Goal: Task Accomplishment & Management: Use online tool/utility

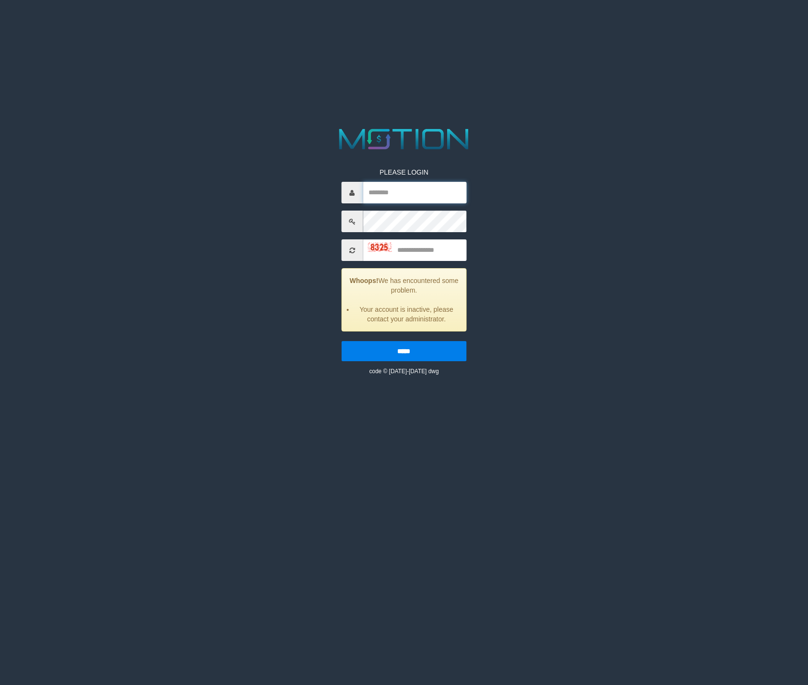
type input "*******"
click at [448, 188] on input "*******" at bounding box center [415, 193] width 104 height 22
type input "*"
type input "*******"
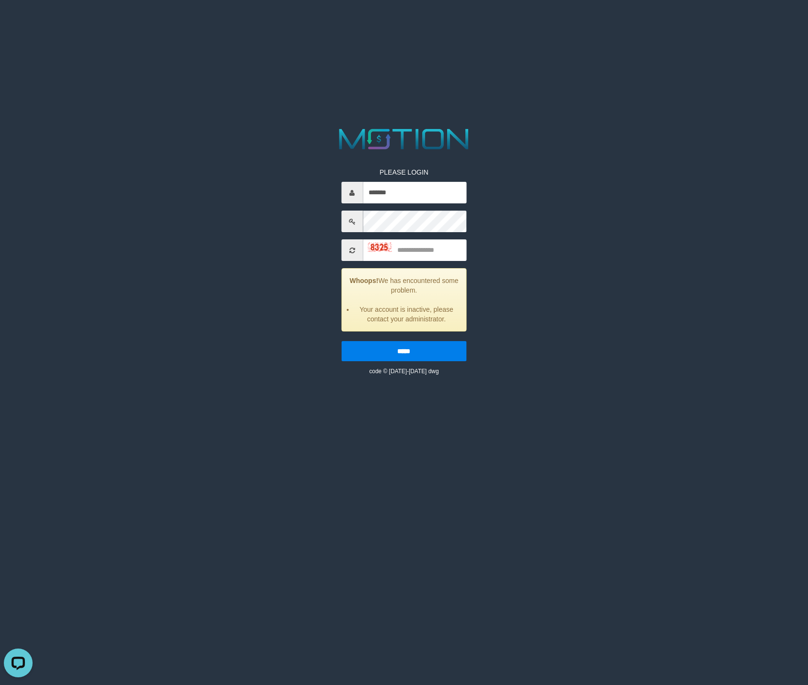
click at [545, 188] on div "PLEASE LOGIN ******* Whoops! We has encountered some problem. Your account is i…" at bounding box center [404, 250] width 419 height 250
click at [432, 250] on input "text" at bounding box center [415, 250] width 104 height 22
type input "****"
click at [452, 345] on input "*****" at bounding box center [403, 351] width 125 height 20
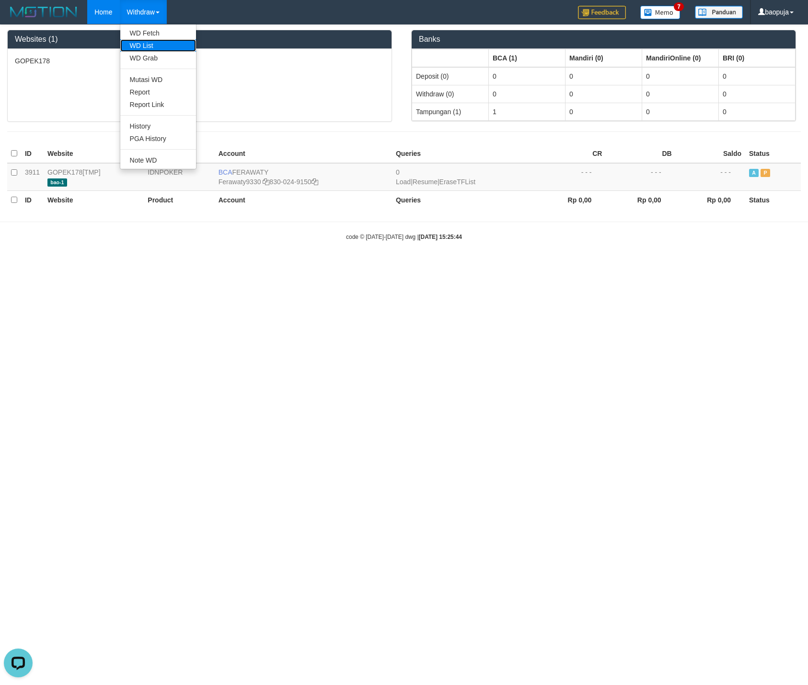
click at [150, 40] on link "WD List" at bounding box center [158, 45] width 76 height 12
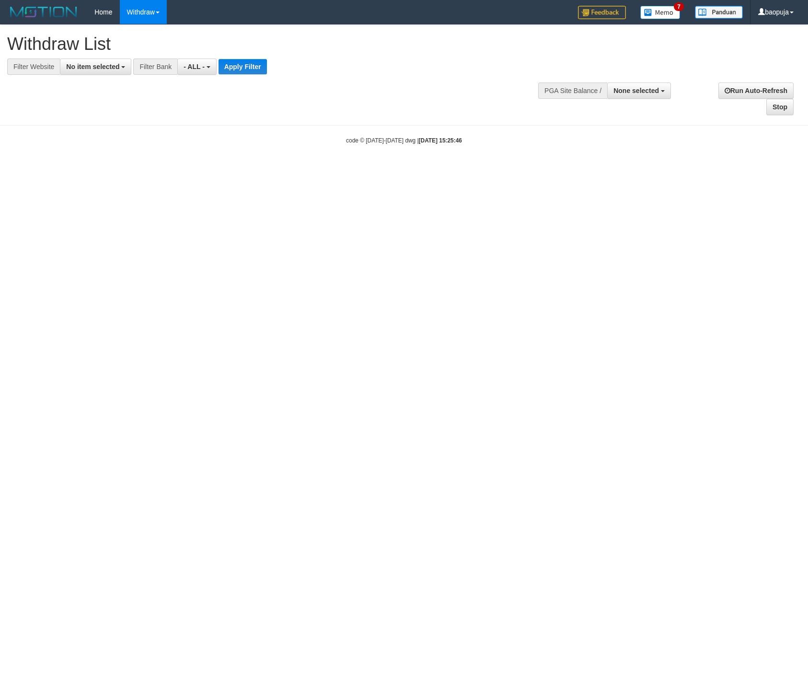
select select
click at [115, 75] on div at bounding box center [404, 75] width 794 height 0
click at [109, 67] on span "No item selected" at bounding box center [92, 67] width 53 height 8
click at [110, 101] on label "SELECT ALL" at bounding box center [92, 102] width 64 height 13
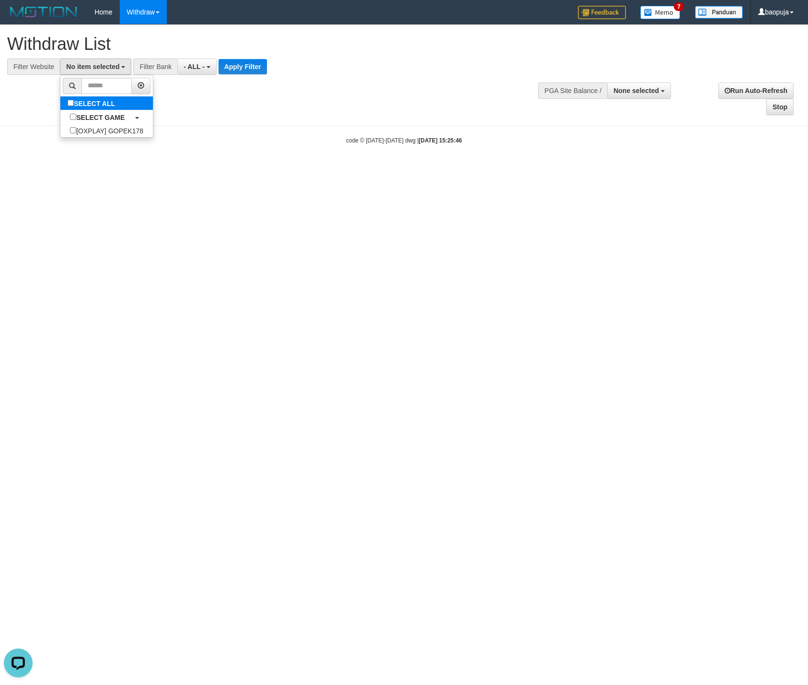
select select "***"
click at [262, 60] on button "Apply Filter" at bounding box center [258, 66] width 48 height 15
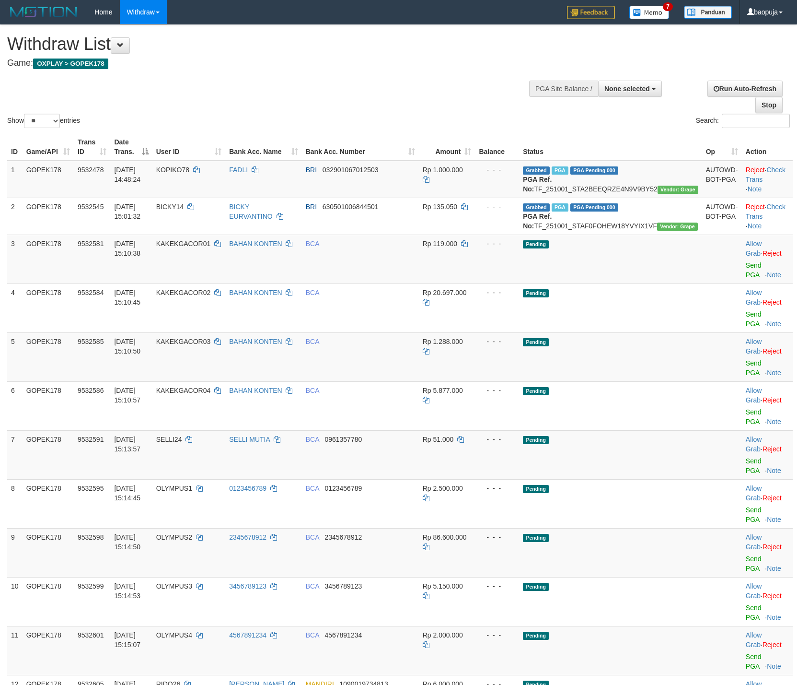
select select
select select "**"
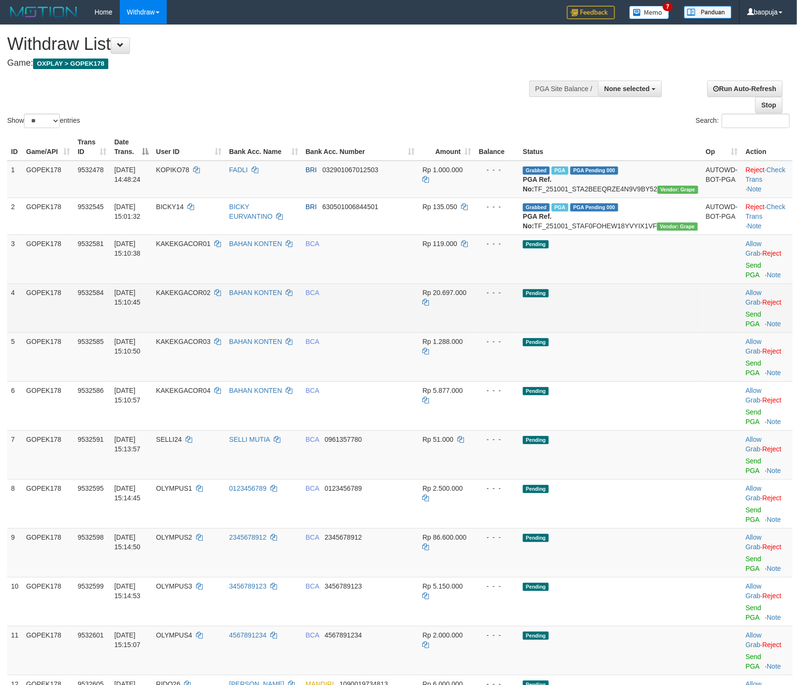
click at [401, 321] on td "BCA" at bounding box center [360, 307] width 117 height 49
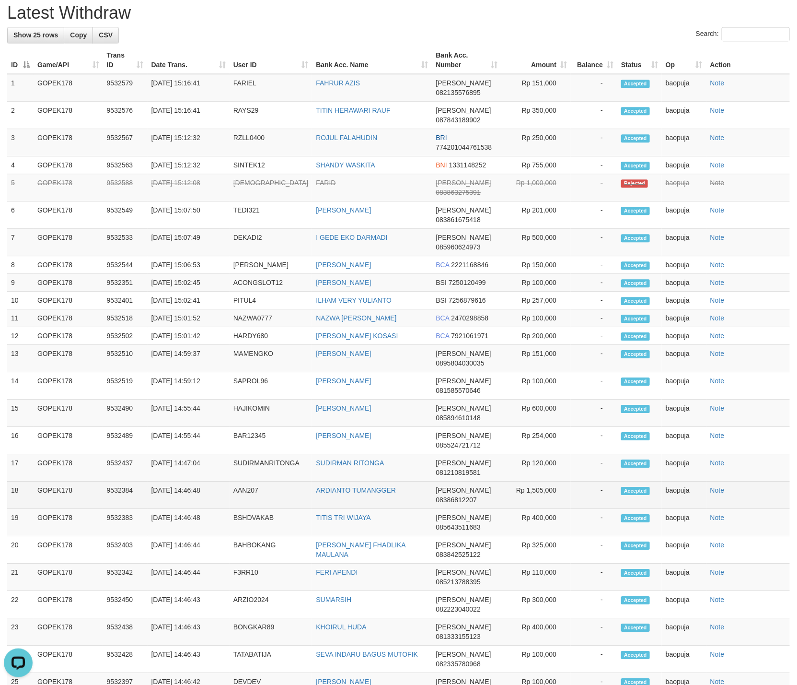
scroll to position [518, 0]
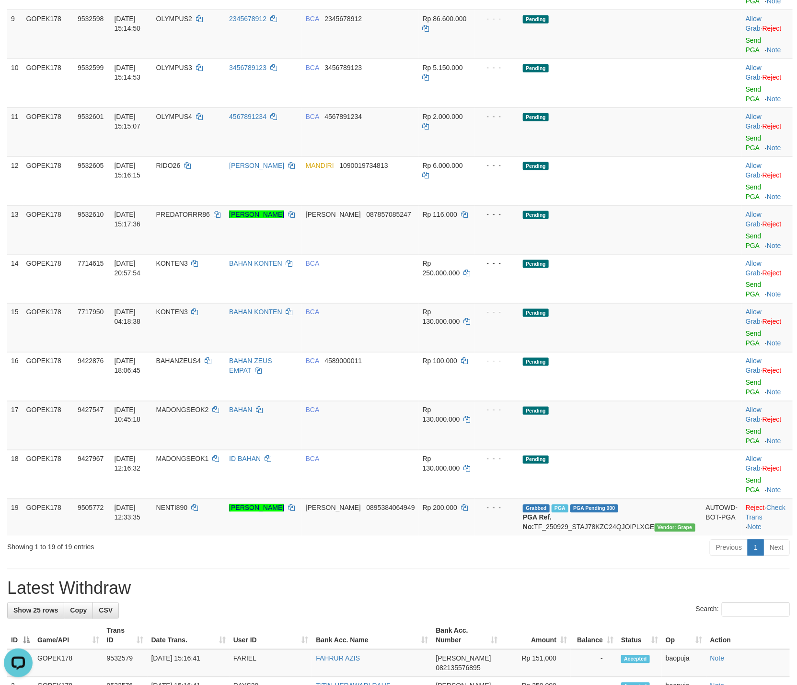
click at [505, 441] on div "**********" at bounding box center [398, 418] width 797 height 1823
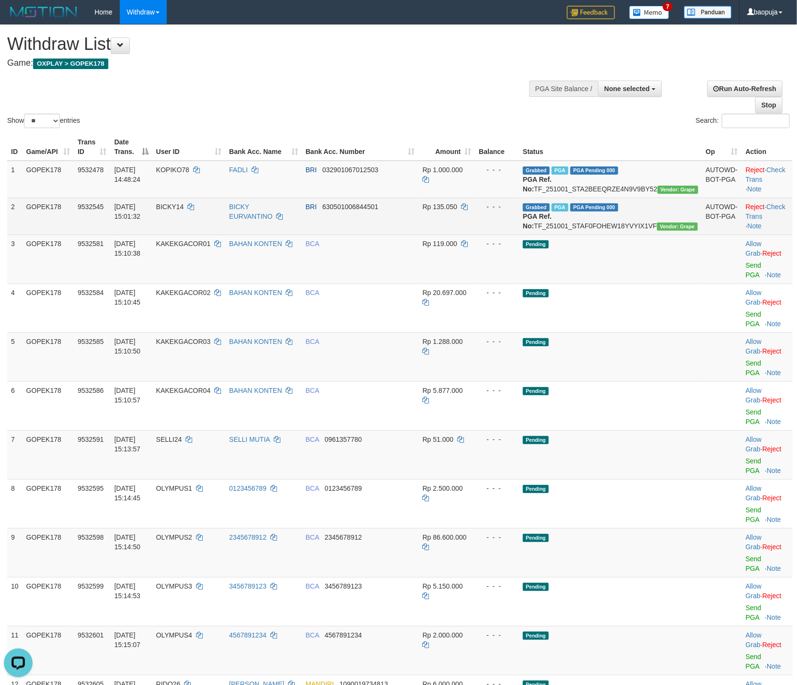
click at [449, 234] on td "Rp 135.050" at bounding box center [447, 216] width 57 height 37
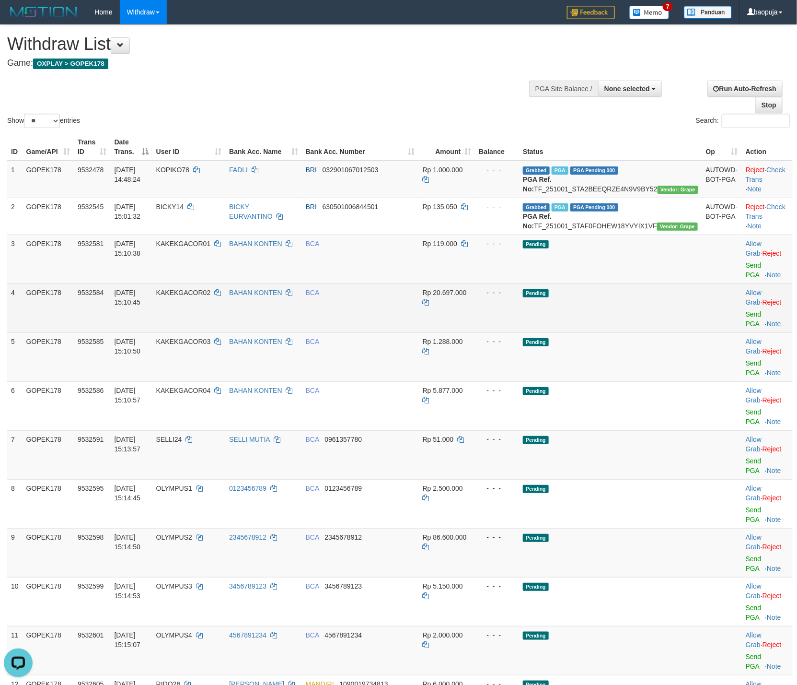
click at [620, 328] on td "Pending" at bounding box center [610, 307] width 183 height 49
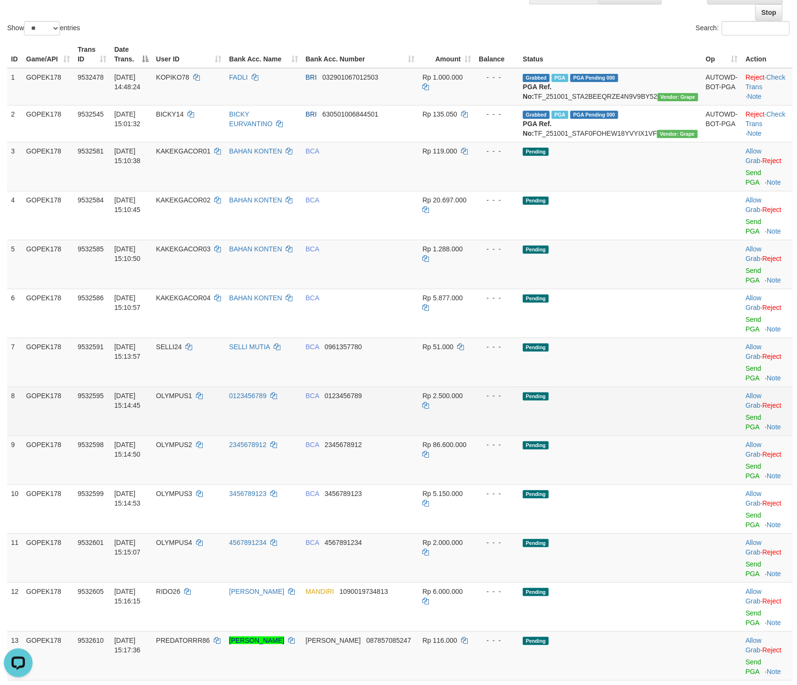
scroll to position [144, 0]
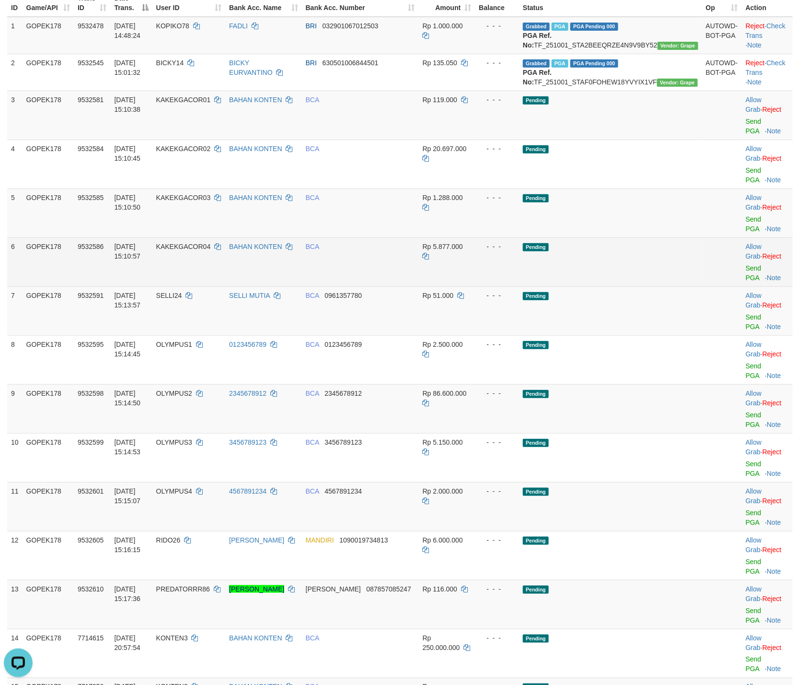
click at [601, 254] on td "Pending" at bounding box center [610, 261] width 183 height 49
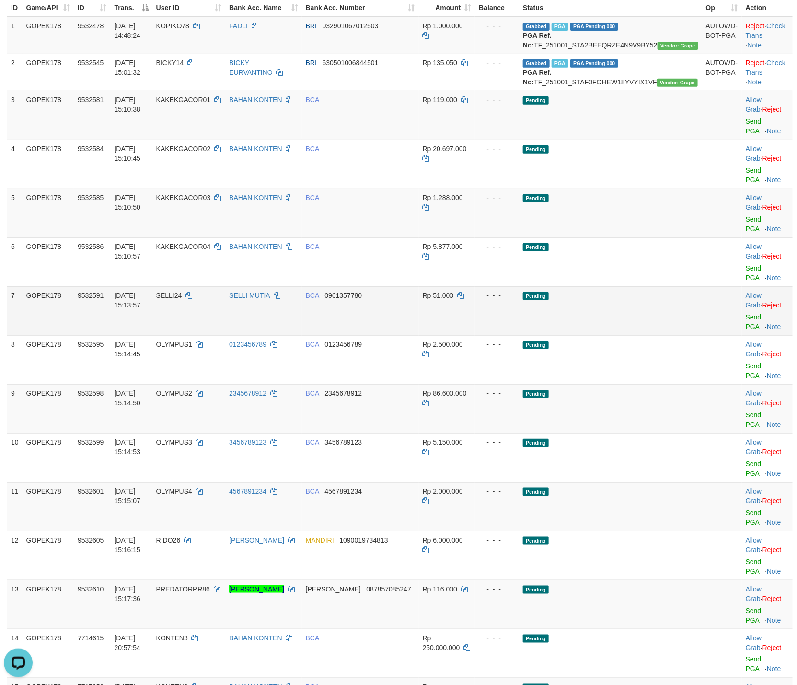
scroll to position [0, 0]
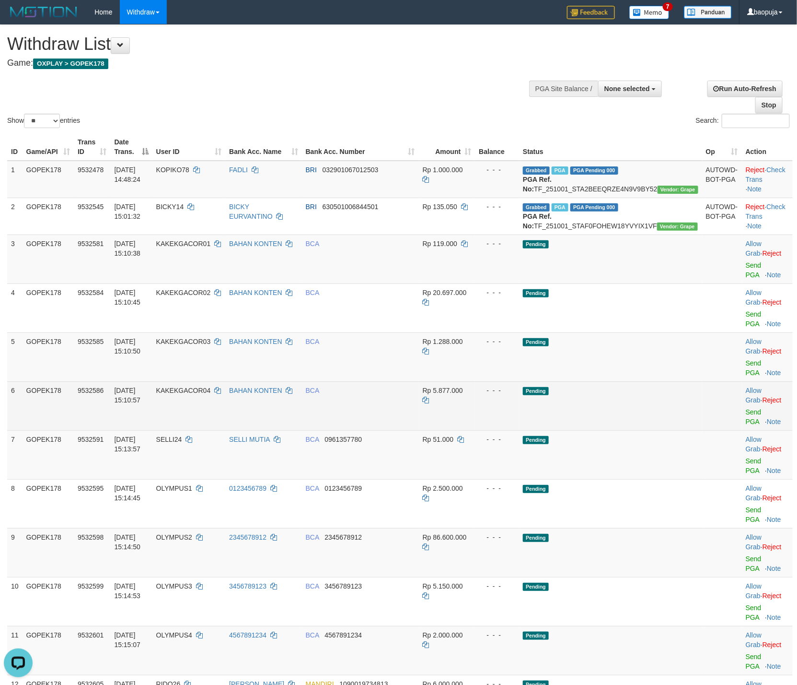
click at [654, 385] on td "Pending" at bounding box center [610, 405] width 183 height 49
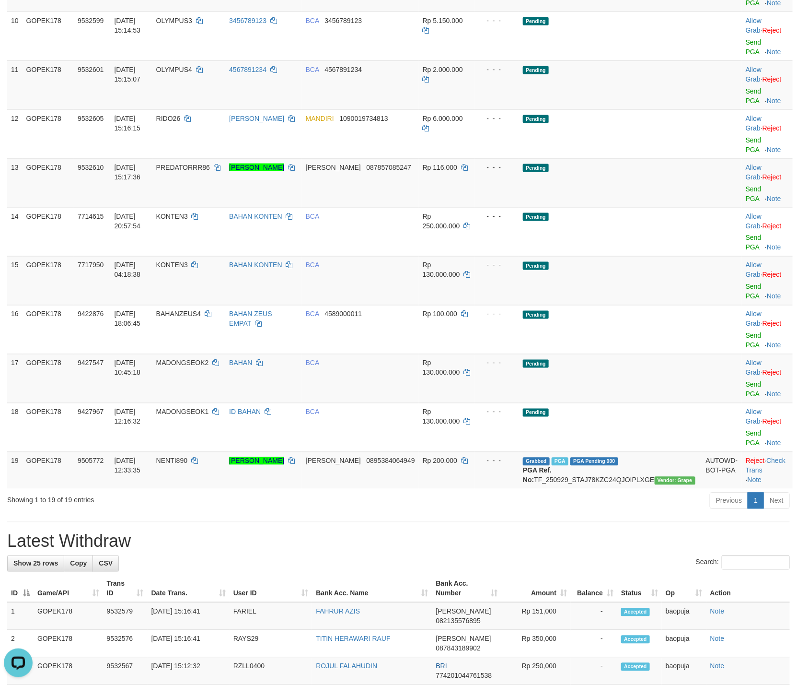
scroll to position [432, 0]
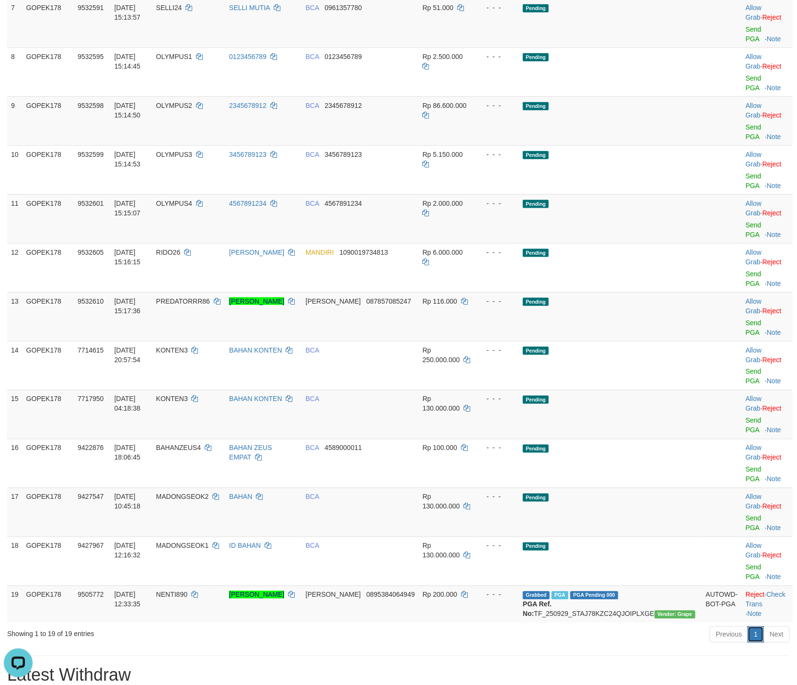
click at [754, 626] on link "1" at bounding box center [756, 634] width 16 height 16
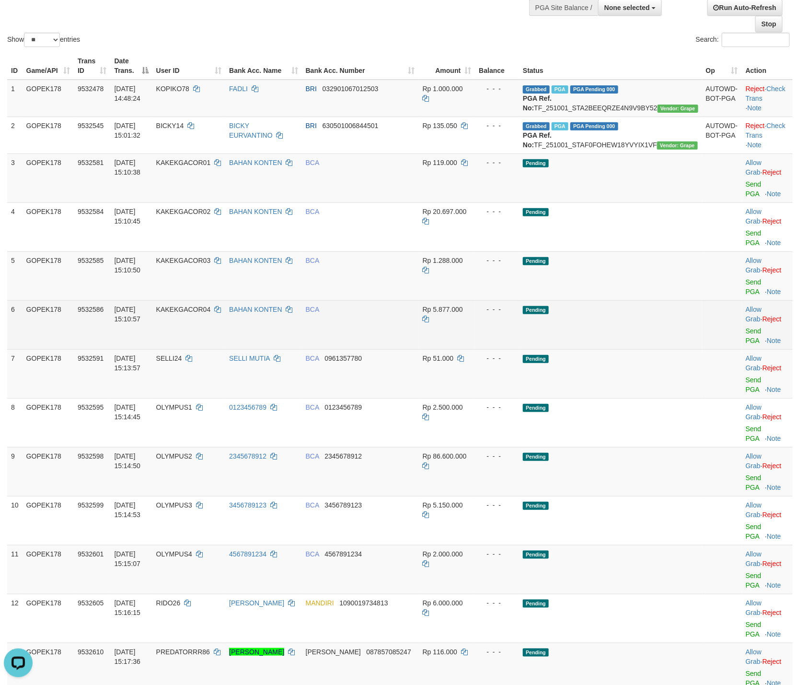
scroll to position [0, 0]
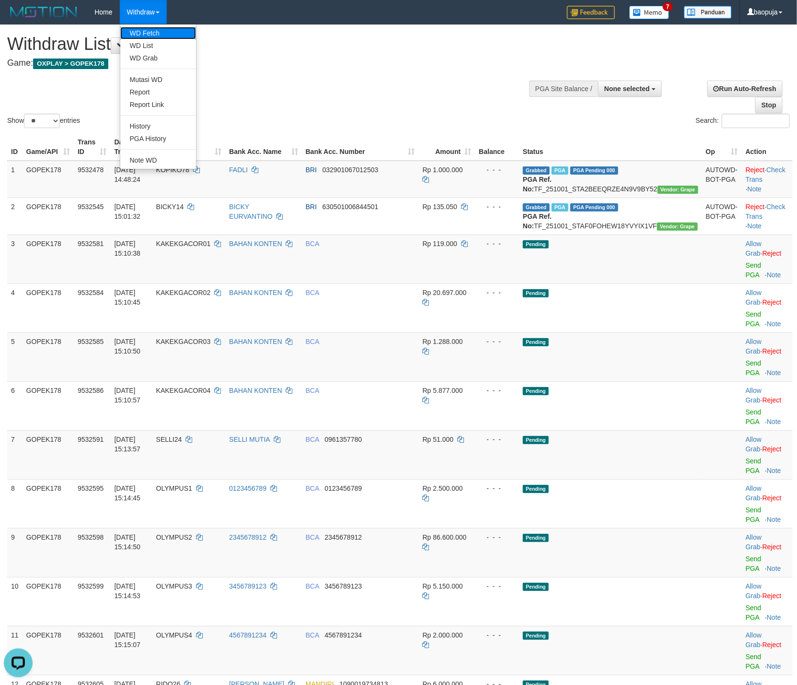
click at [145, 32] on link "WD Fetch" at bounding box center [158, 33] width 76 height 12
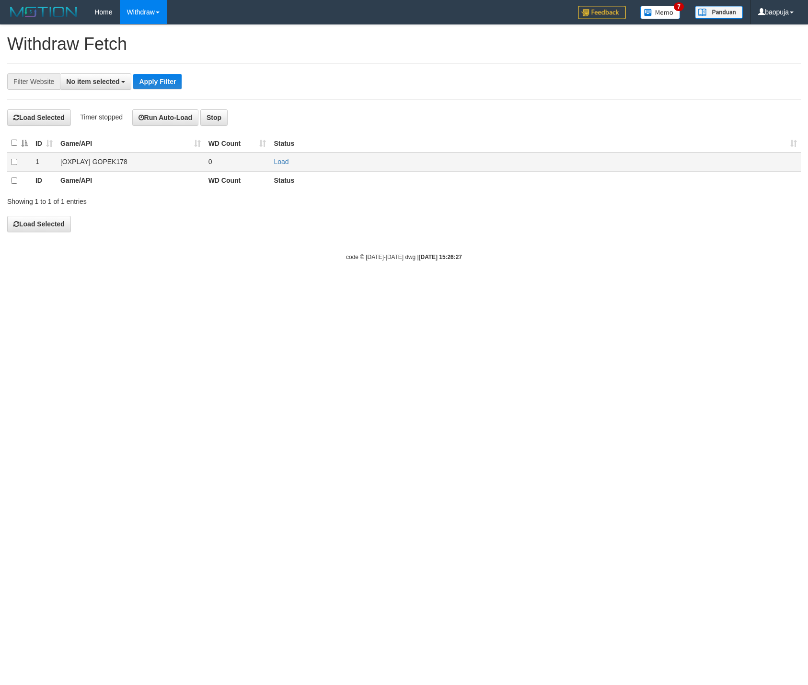
click at [13, 167] on td at bounding box center [19, 161] width 24 height 19
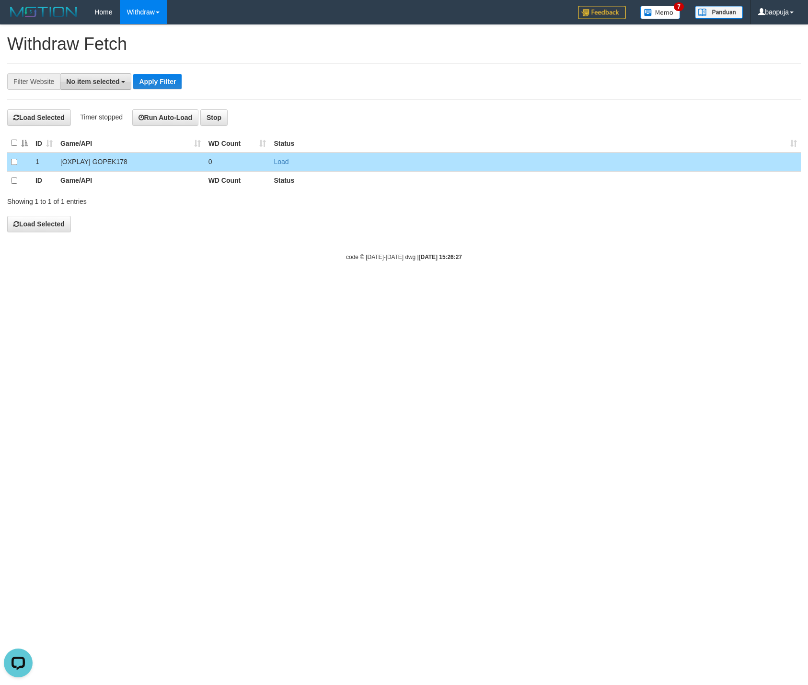
click at [117, 81] on span "No item selected" at bounding box center [92, 82] width 53 height 8
click at [110, 121] on label "SELECT ALL" at bounding box center [92, 117] width 64 height 13
select select "***"
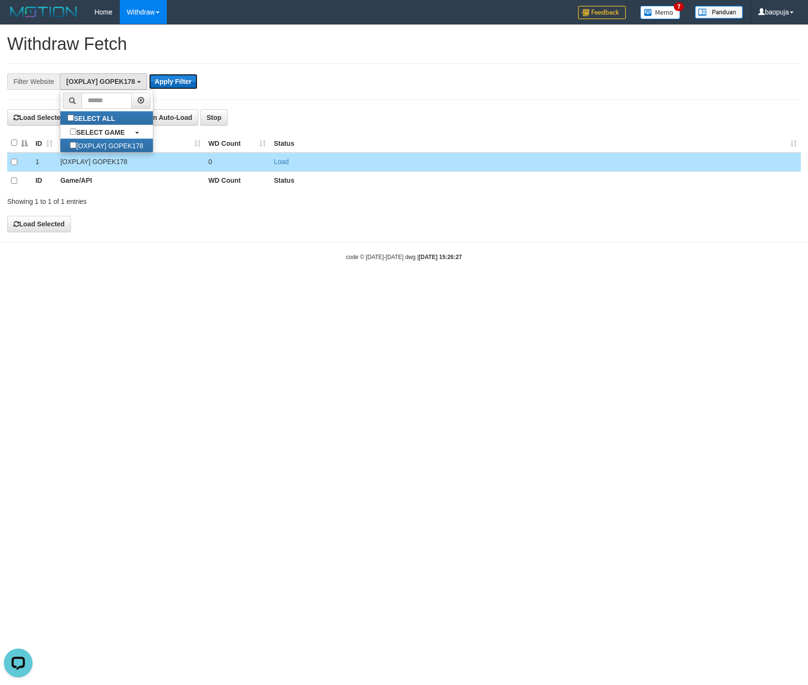
click at [172, 88] on button "Apply Filter" at bounding box center [173, 81] width 48 height 15
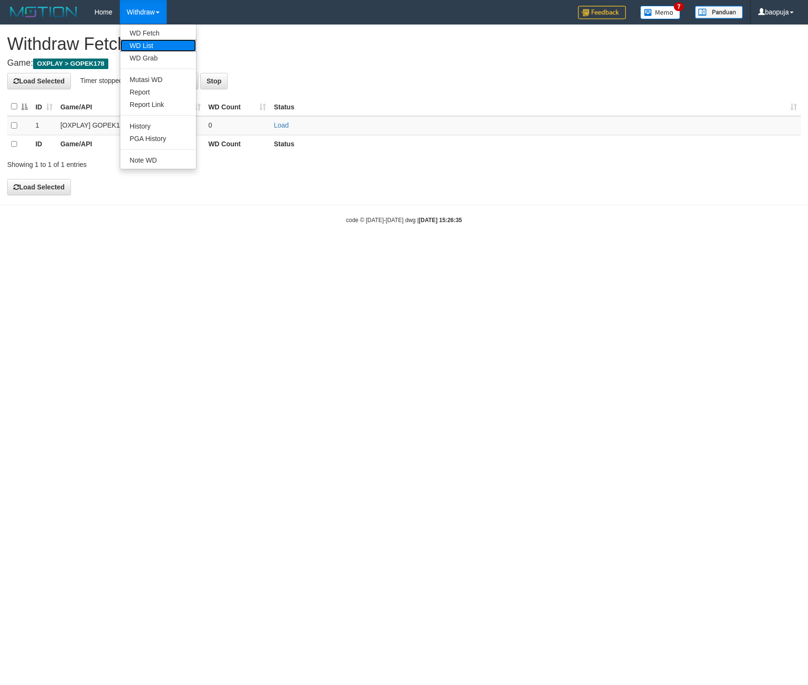
click at [141, 46] on link "WD List" at bounding box center [158, 45] width 76 height 12
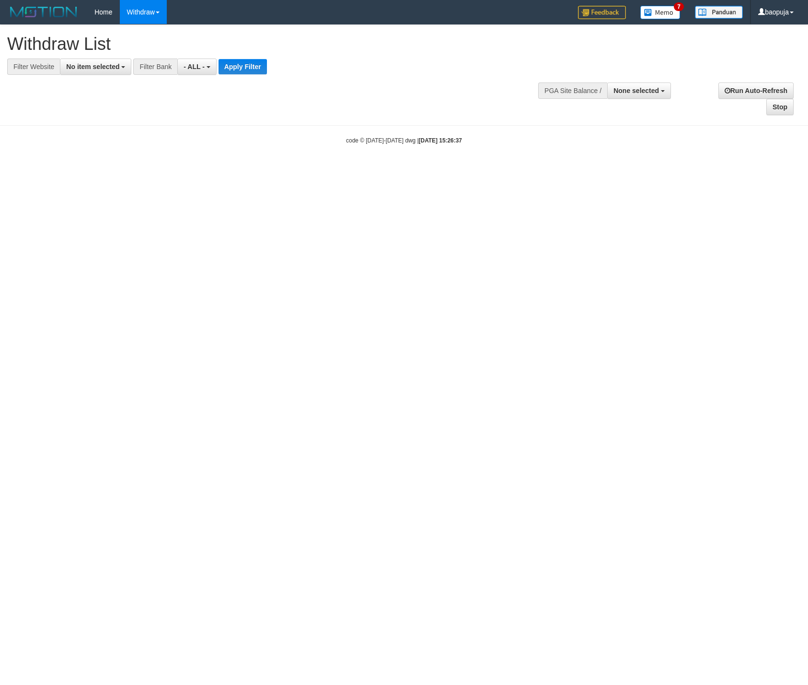
select select
click at [103, 75] on div at bounding box center [404, 75] width 794 height 0
click at [101, 70] on span "No item selected" at bounding box center [92, 67] width 53 height 8
click at [91, 104] on label "SELECT ALL" at bounding box center [92, 102] width 64 height 13
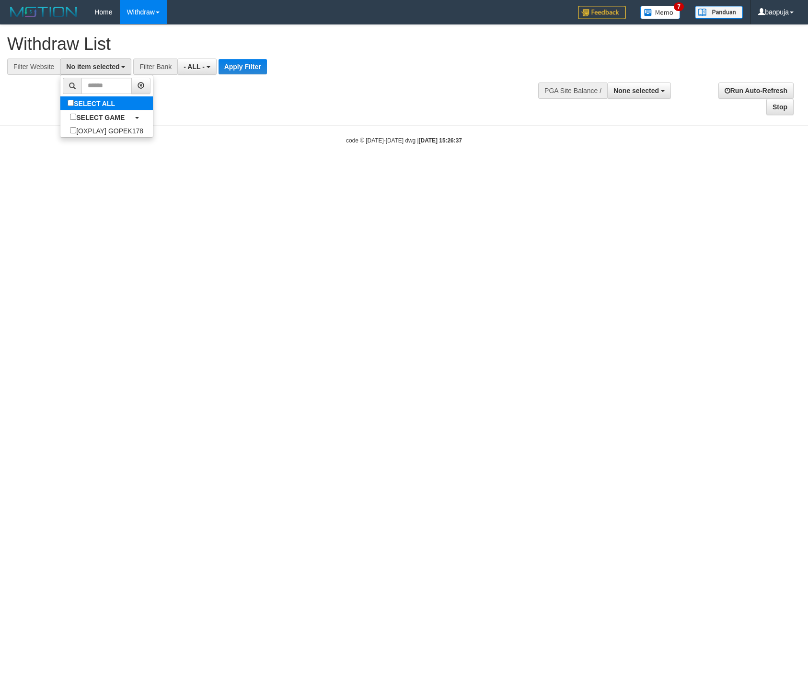
select select "***"
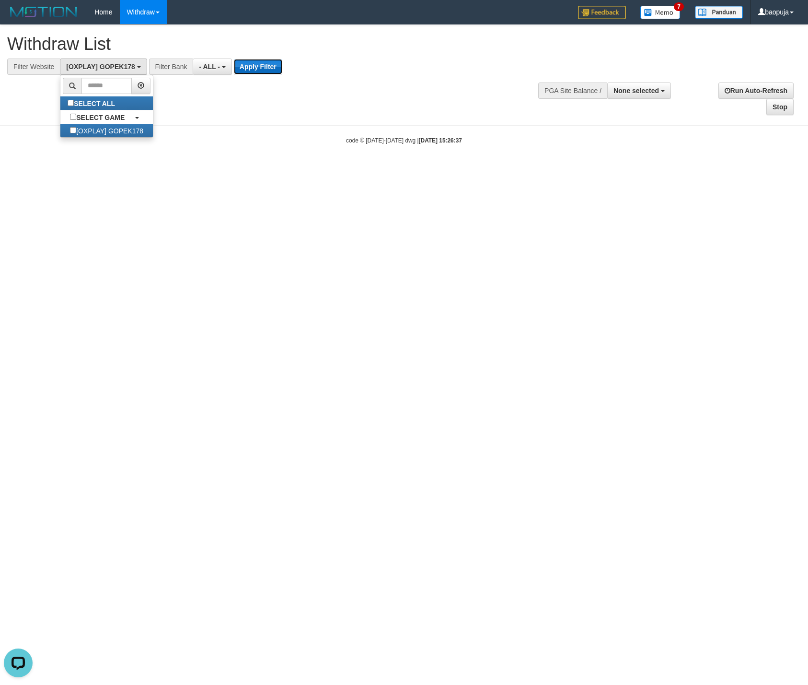
click at [265, 68] on button "Apply Filter" at bounding box center [258, 66] width 48 height 15
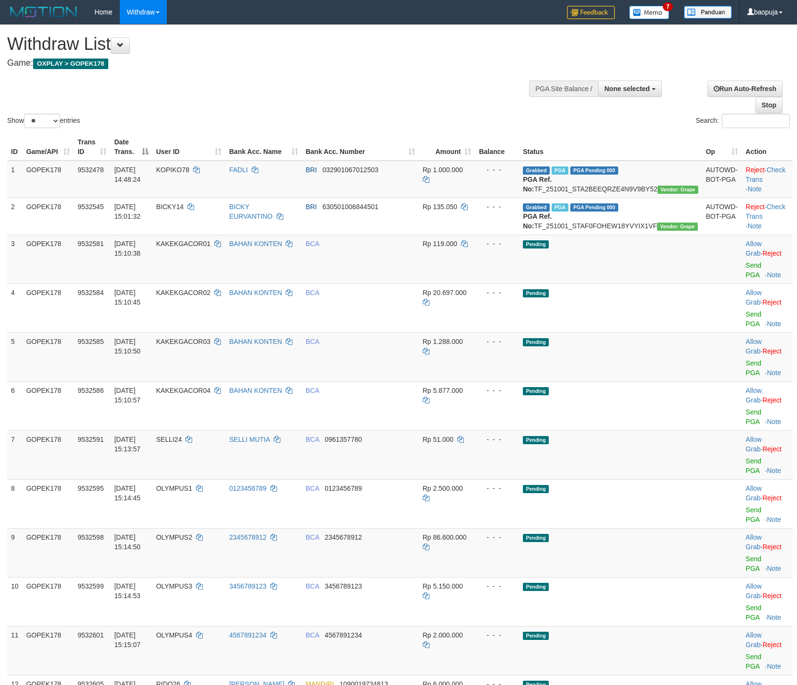
select select
select select "**"
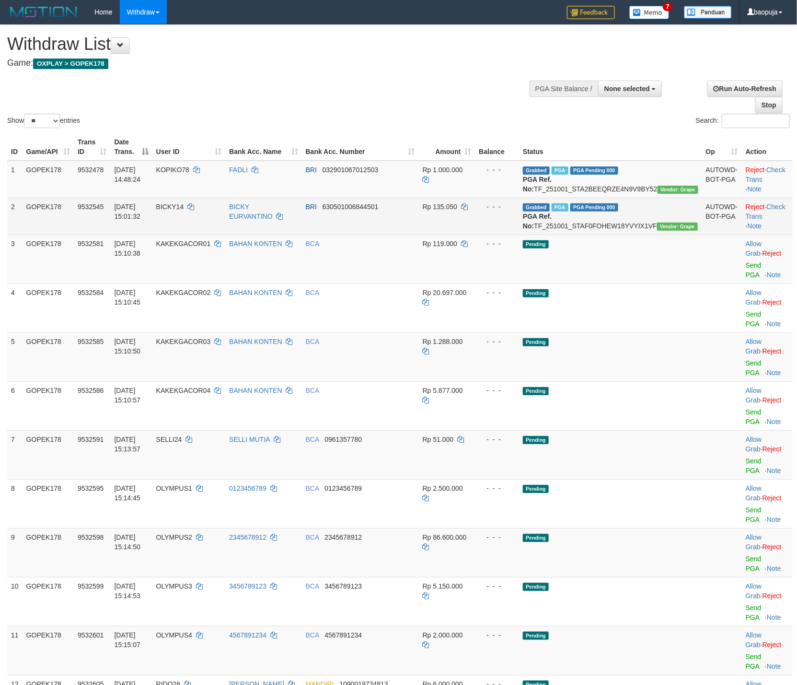
click at [390, 234] on td "BRI 630501006844501" at bounding box center [360, 216] width 117 height 37
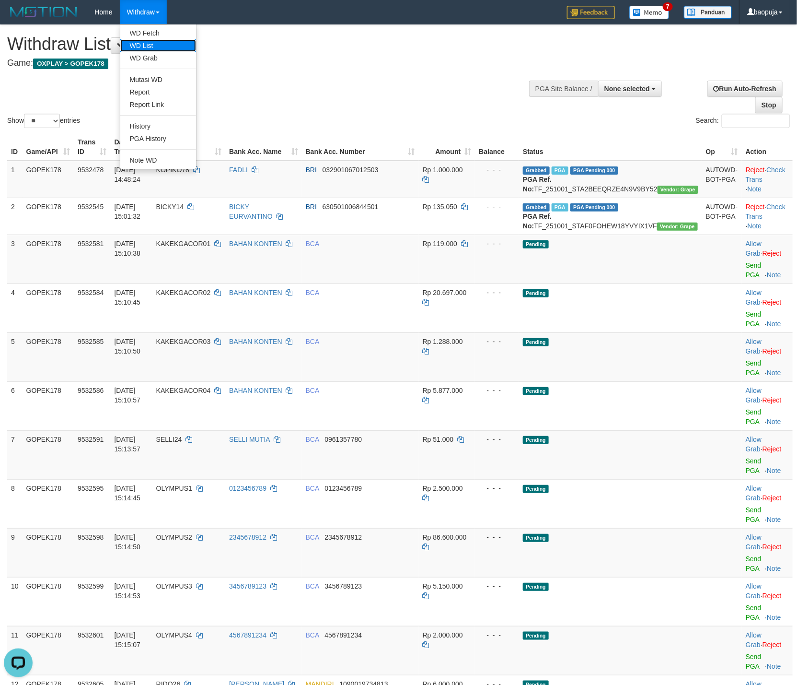
click at [147, 51] on link "WD List" at bounding box center [158, 45] width 76 height 12
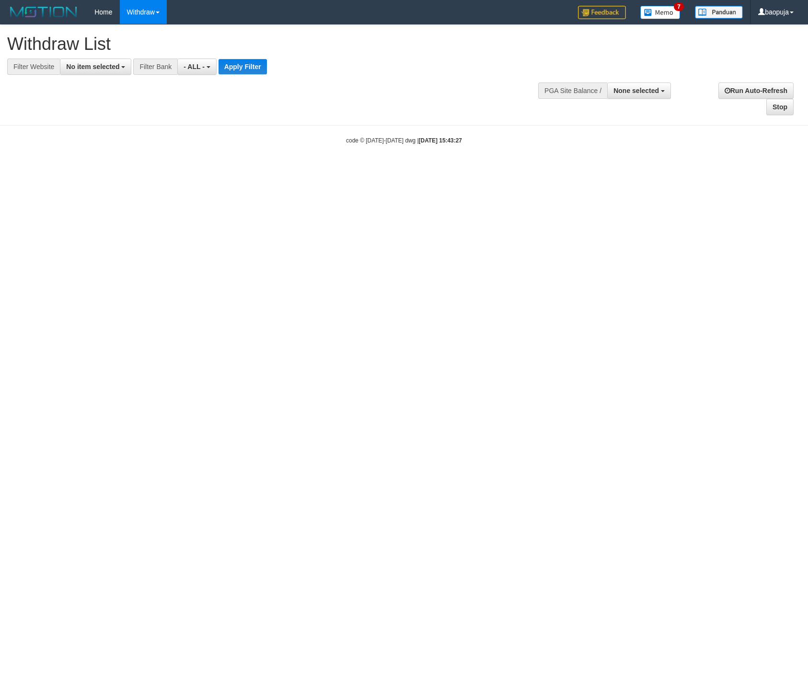
select select
click at [103, 65] on span "No item selected" at bounding box center [92, 67] width 53 height 8
click at [106, 110] on label "SELECT ALL" at bounding box center [92, 102] width 64 height 13
select select "***"
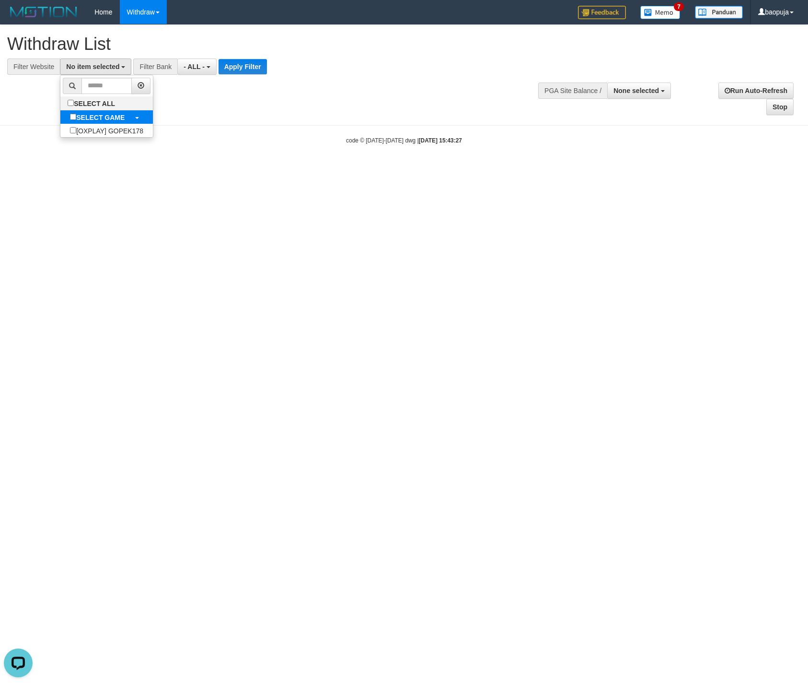
scroll to position [9, 0]
click at [251, 75] on div at bounding box center [404, 75] width 794 height 0
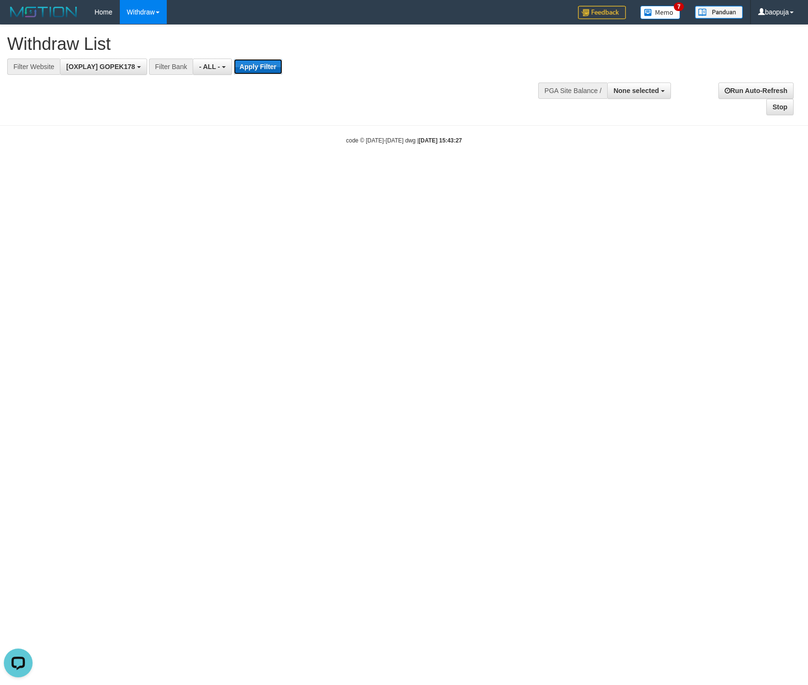
click at [249, 71] on button "Apply Filter" at bounding box center [258, 66] width 48 height 15
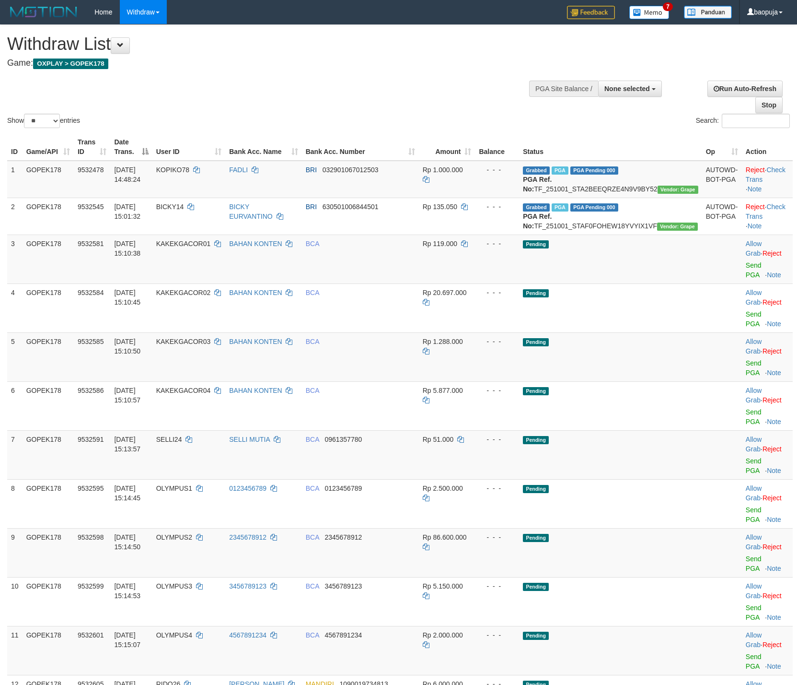
select select
select select "**"
drag, startPoint x: 152, startPoint y: 33, endPoint x: 161, endPoint y: 47, distance: 16.5
click at [152, 33] on link "WD Fetch" at bounding box center [158, 33] width 76 height 12
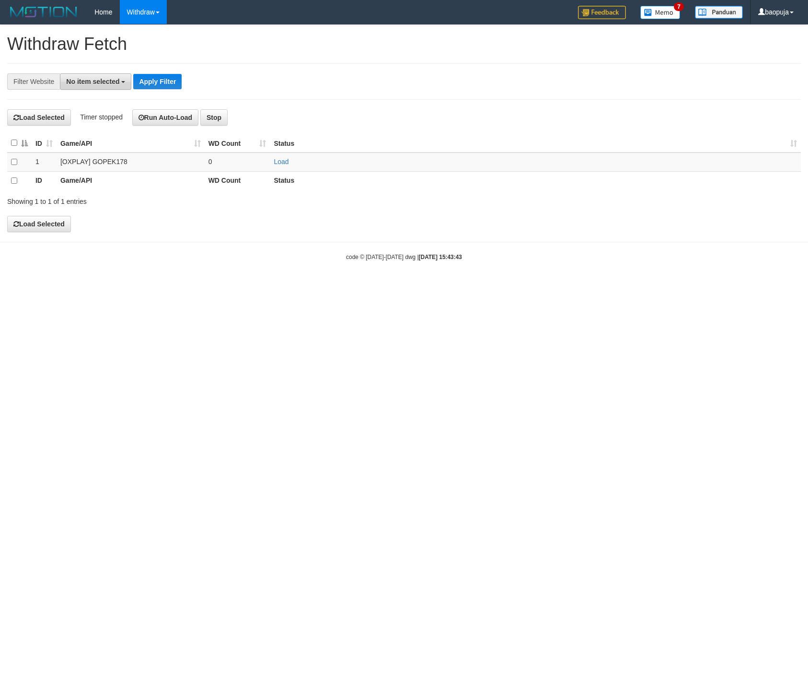
click at [95, 80] on span "No item selected" at bounding box center [92, 82] width 53 height 8
click at [94, 121] on label "SELECT ALL" at bounding box center [92, 117] width 64 height 13
select select "***"
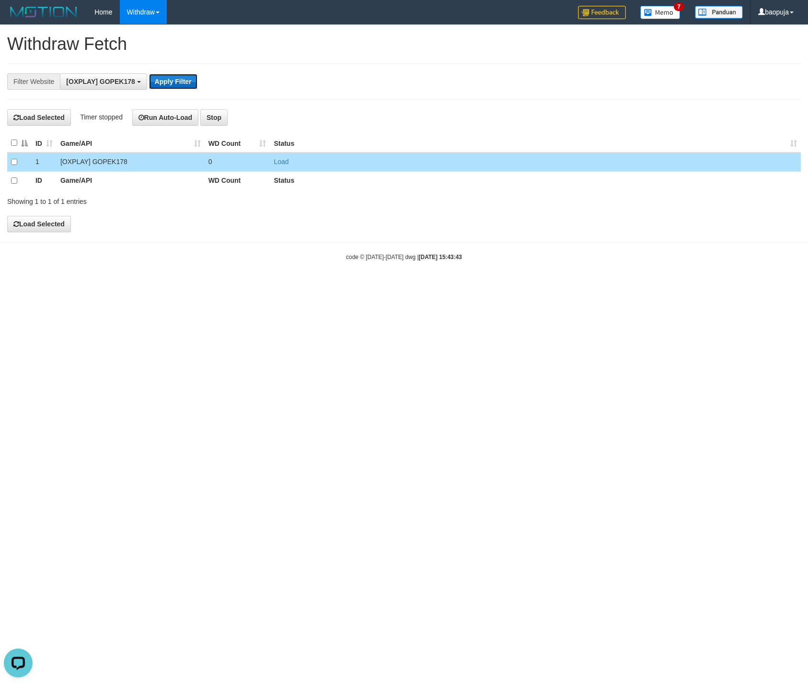
click at [186, 81] on button "Apply Filter" at bounding box center [173, 81] width 48 height 15
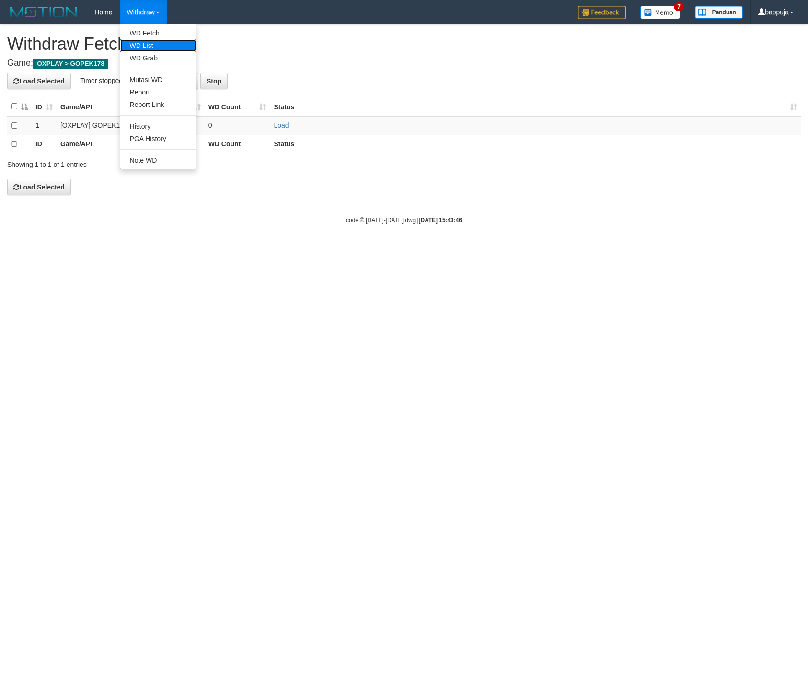
click at [160, 49] on link "WD List" at bounding box center [158, 45] width 76 height 12
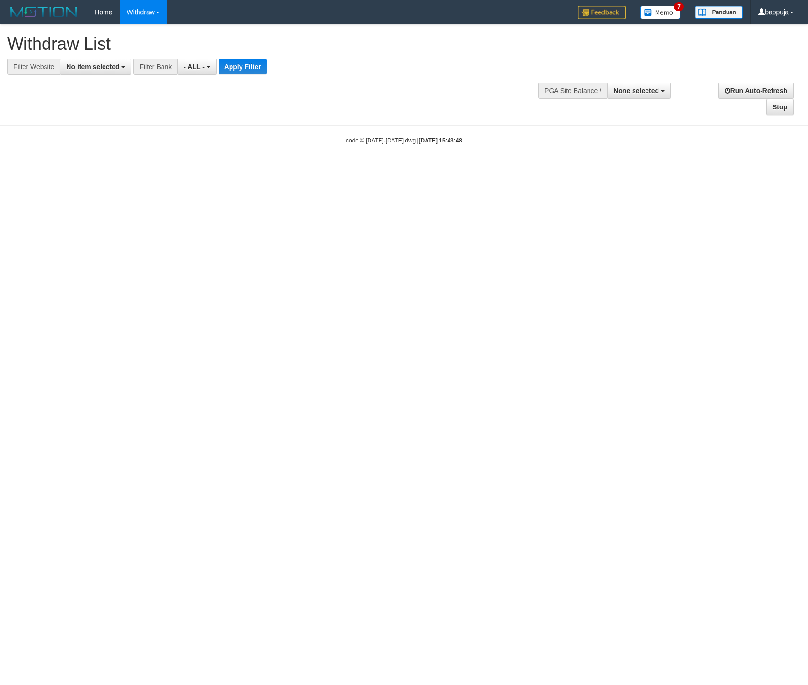
select select
click at [100, 67] on span "No item selected" at bounding box center [92, 67] width 53 height 8
click at [112, 109] on label "SELECT ALL" at bounding box center [92, 102] width 64 height 13
select select "***"
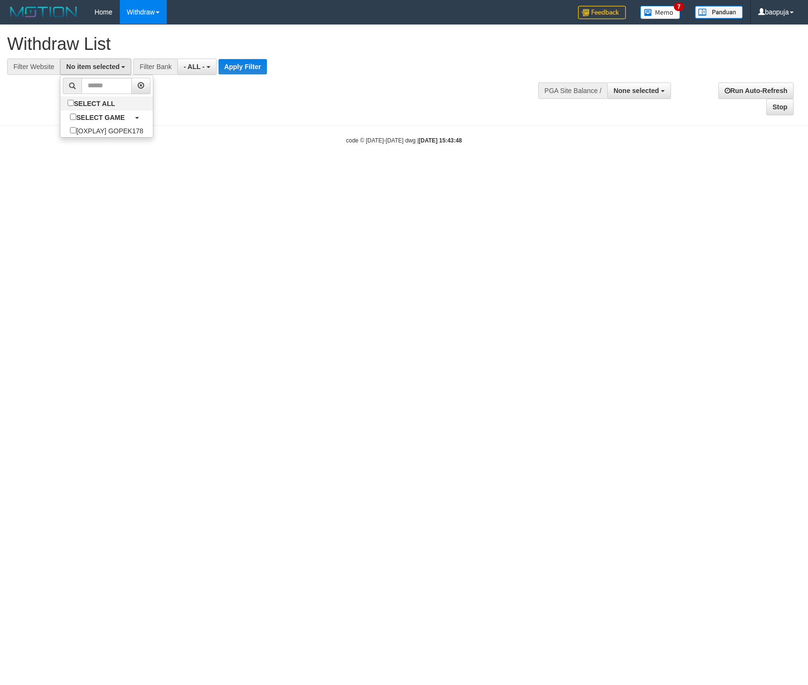
scroll to position [9, 0]
click at [264, 59] on div "**********" at bounding box center [223, 67] width 447 height 16
click at [264, 62] on button "Apply Filter" at bounding box center [258, 66] width 48 height 15
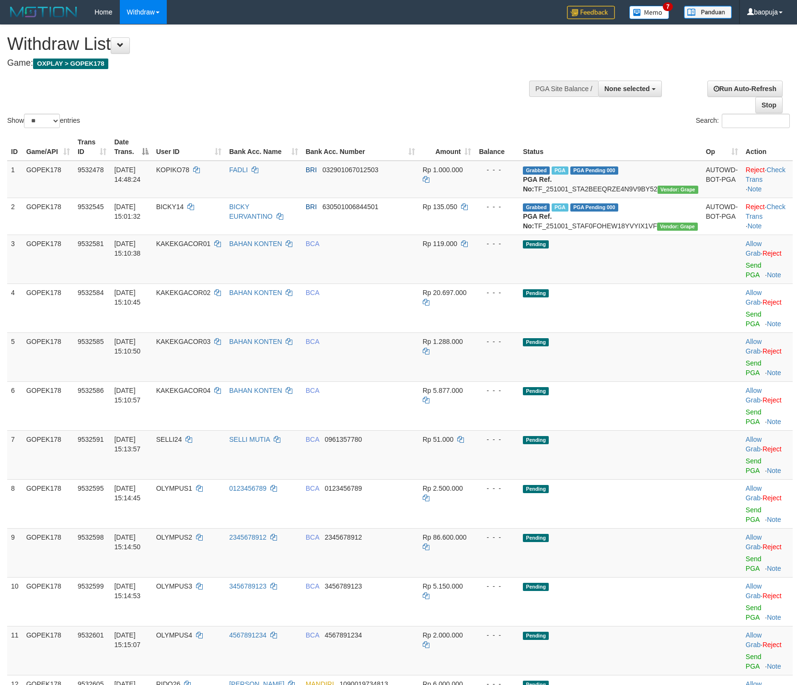
select select
select select "**"
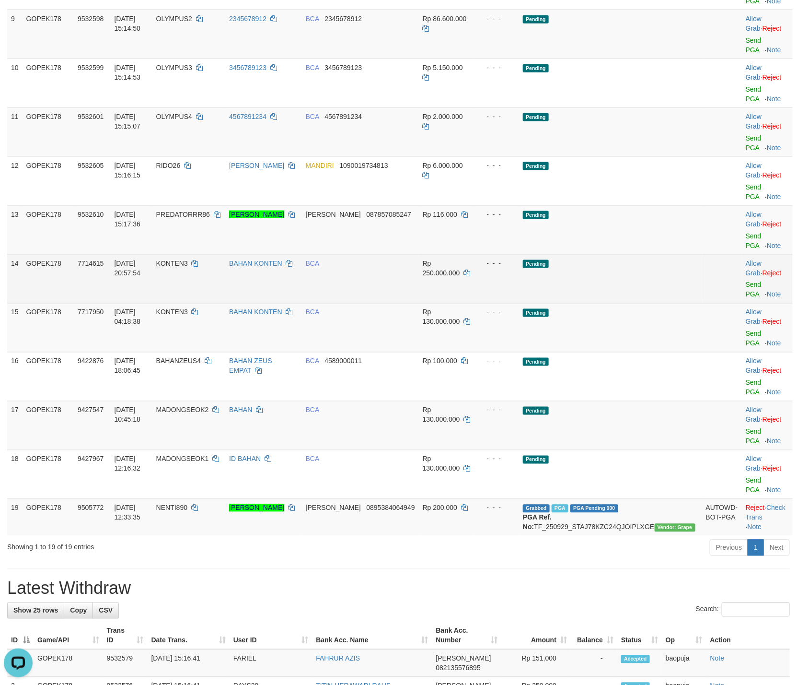
click at [607, 254] on td "Pending" at bounding box center [610, 278] width 183 height 49
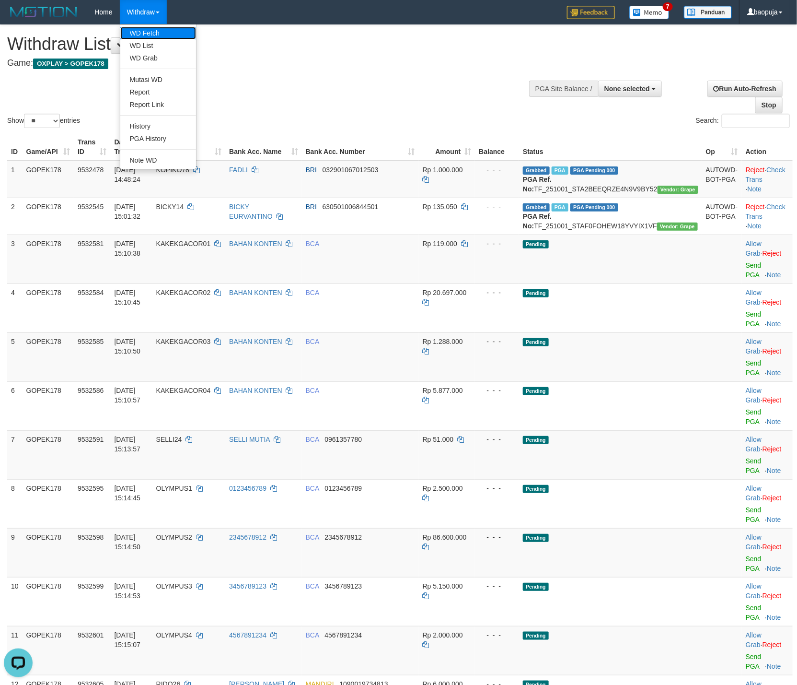
click at [145, 32] on link "WD Fetch" at bounding box center [158, 33] width 76 height 12
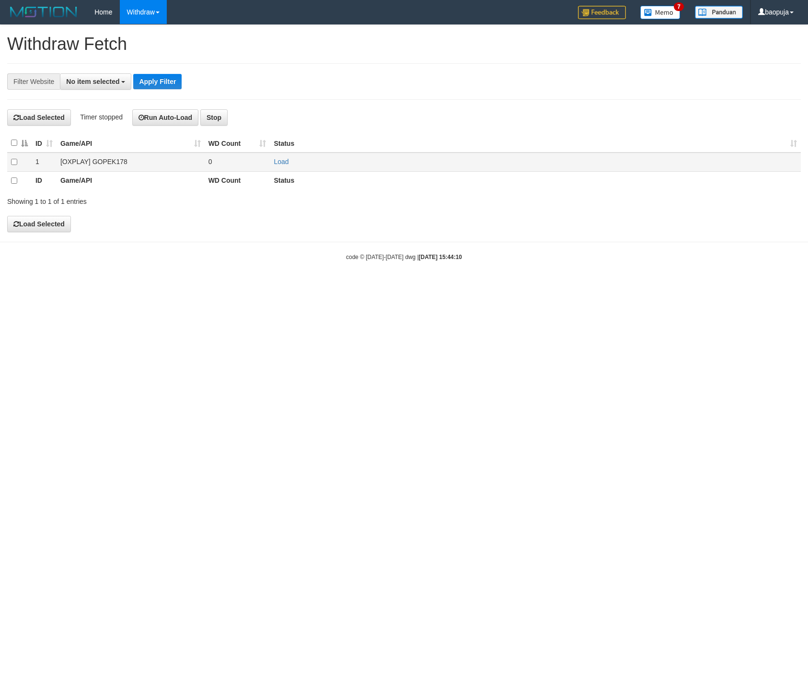
click at [128, 157] on td "[OXPLAY] GOPEK178" at bounding box center [131, 161] width 148 height 19
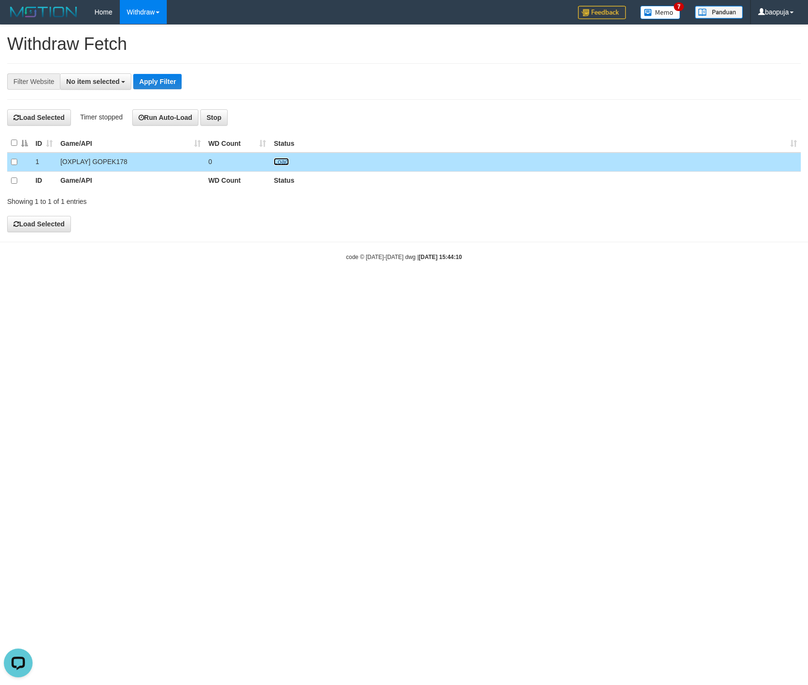
click at [278, 164] on link "Load" at bounding box center [281, 162] width 15 height 8
click at [95, 82] on span "No item selected" at bounding box center [92, 82] width 53 height 8
click at [103, 124] on label "SELECT ALL" at bounding box center [92, 117] width 64 height 13
select select "***"
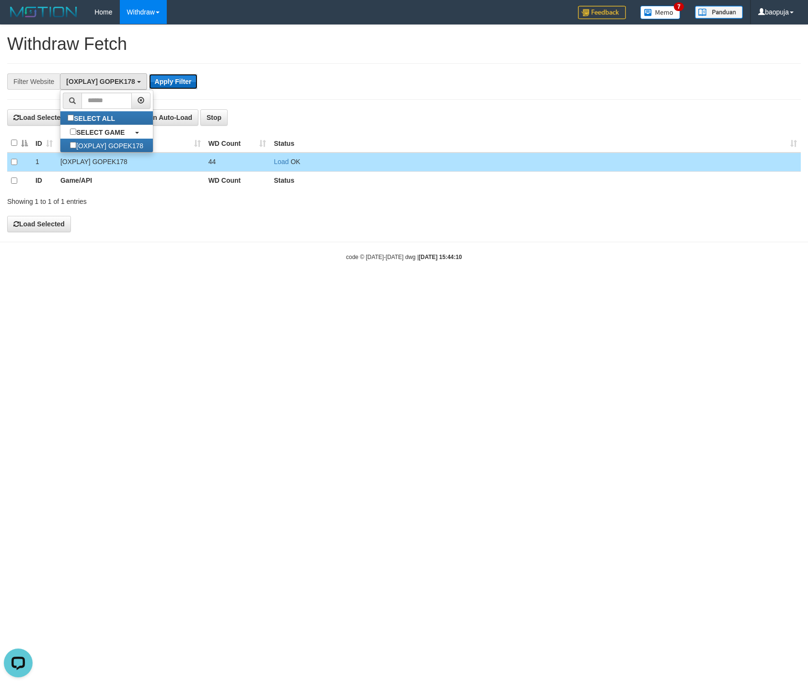
click at [168, 82] on button "Apply Filter" at bounding box center [173, 81] width 48 height 15
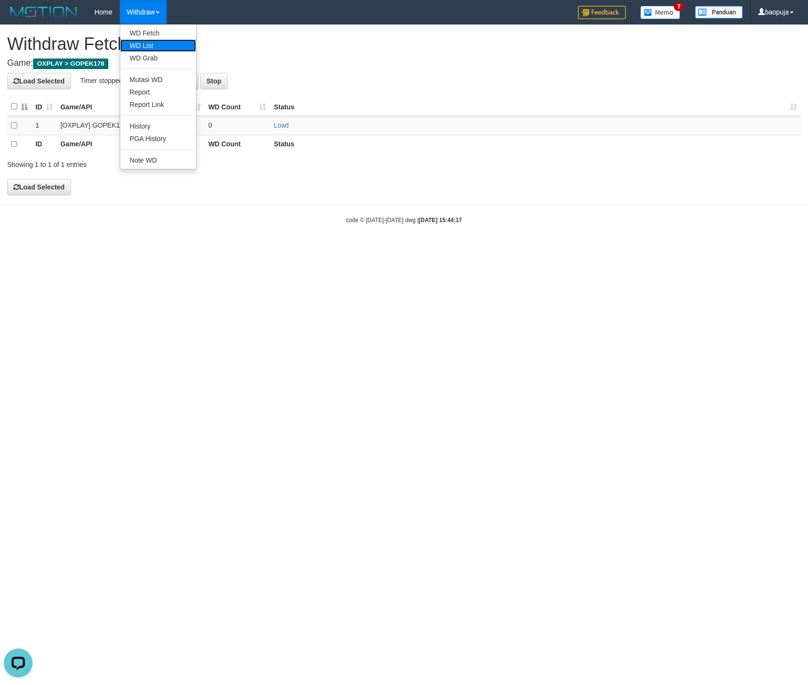
click at [148, 43] on link "WD List" at bounding box center [158, 45] width 76 height 12
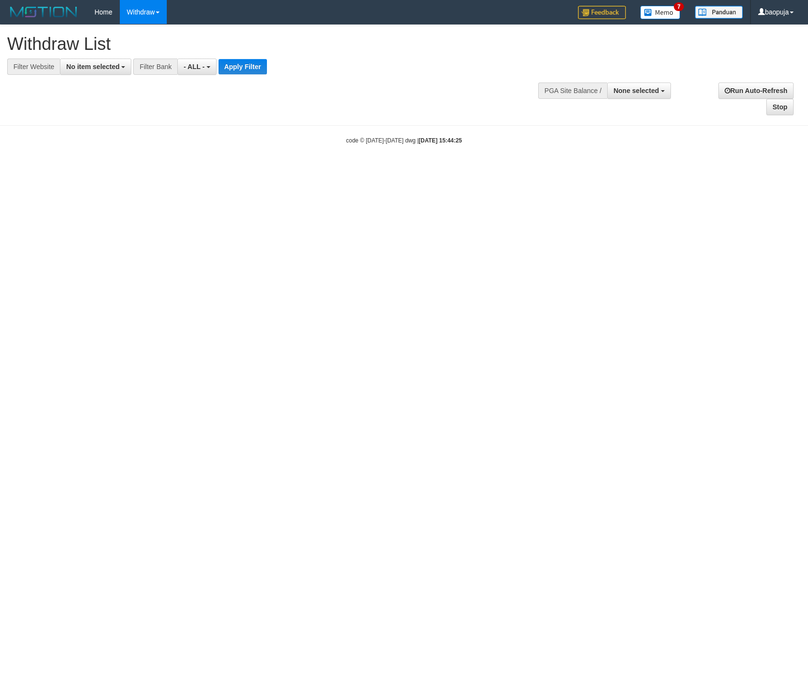
select select
click at [112, 71] on button "No item selected" at bounding box center [95, 67] width 71 height 16
click at [118, 116] on b "SELECT GAME" at bounding box center [100, 118] width 48 height 8
select select "***"
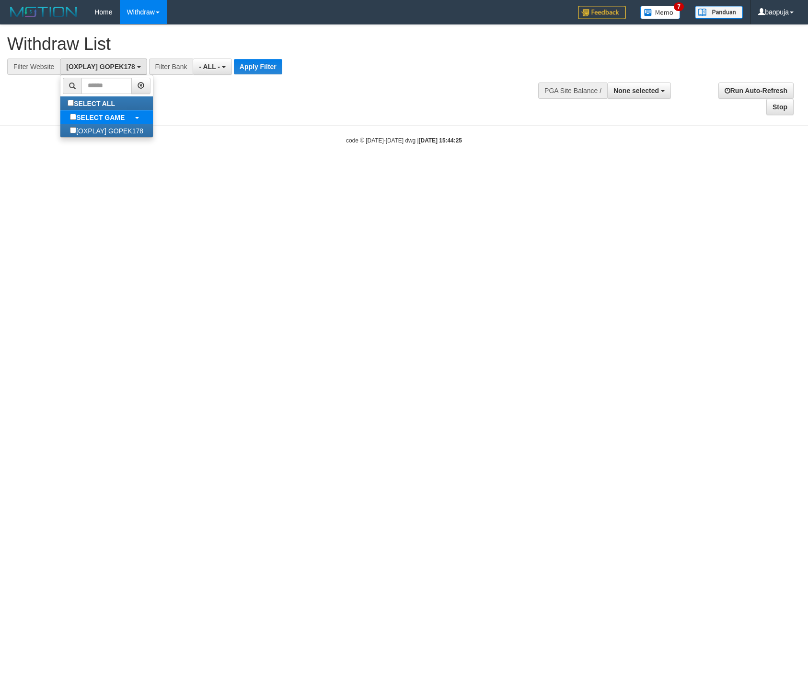
scroll to position [9, 0]
click at [253, 65] on button "Apply Filter" at bounding box center [258, 66] width 48 height 15
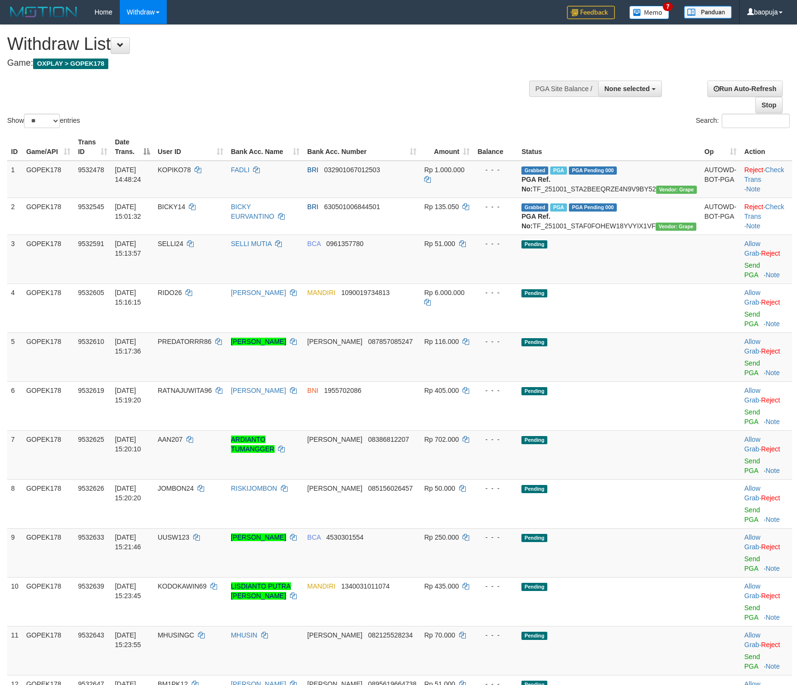
select select
select select "**"
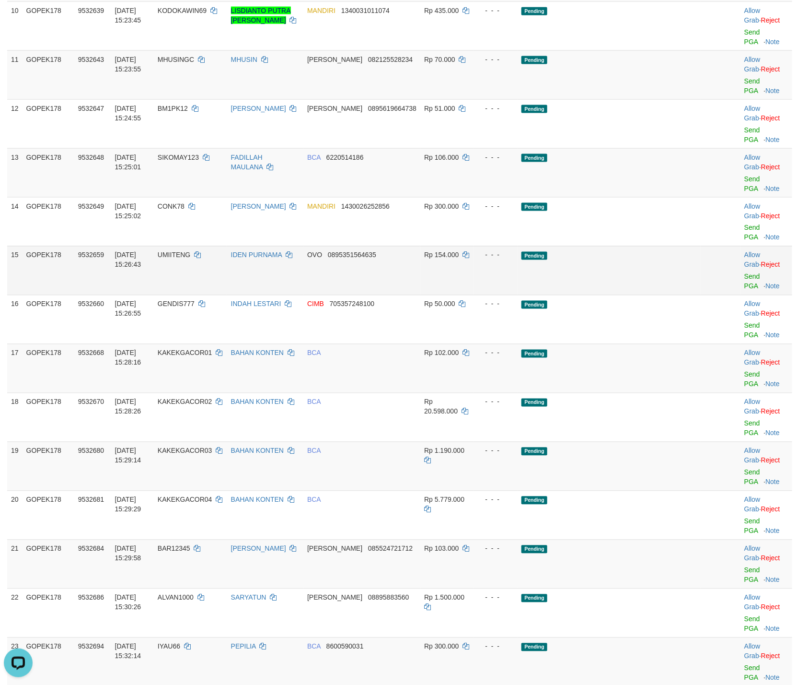
click at [656, 246] on td "Pending" at bounding box center [609, 270] width 183 height 49
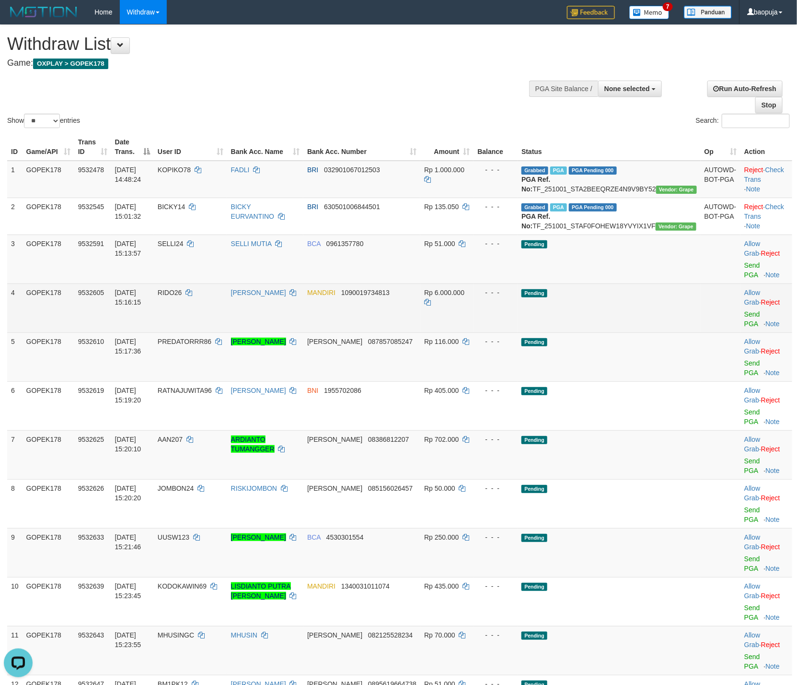
click at [701, 326] on td at bounding box center [721, 307] width 40 height 49
click at [641, 297] on td "Pending" at bounding box center [609, 307] width 183 height 49
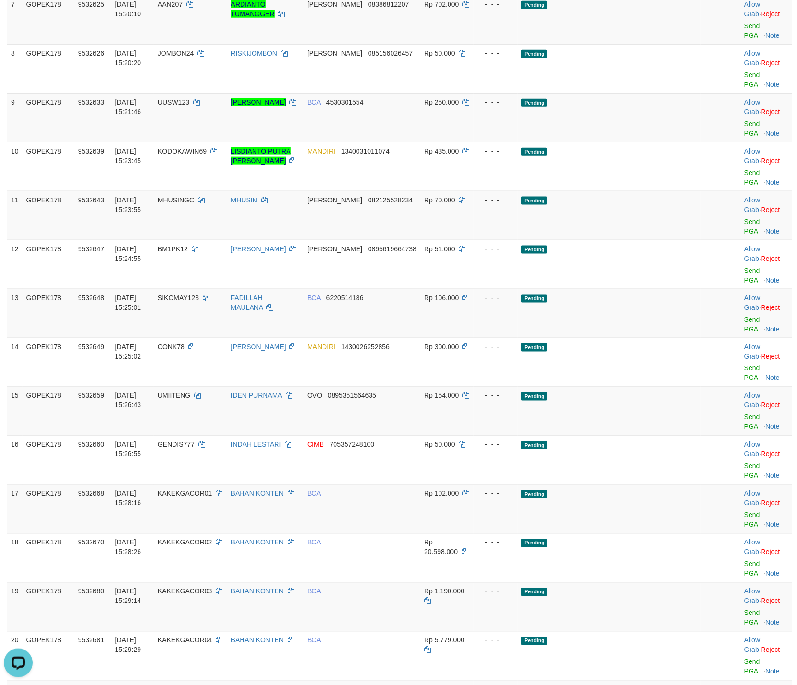
scroll to position [719, 0]
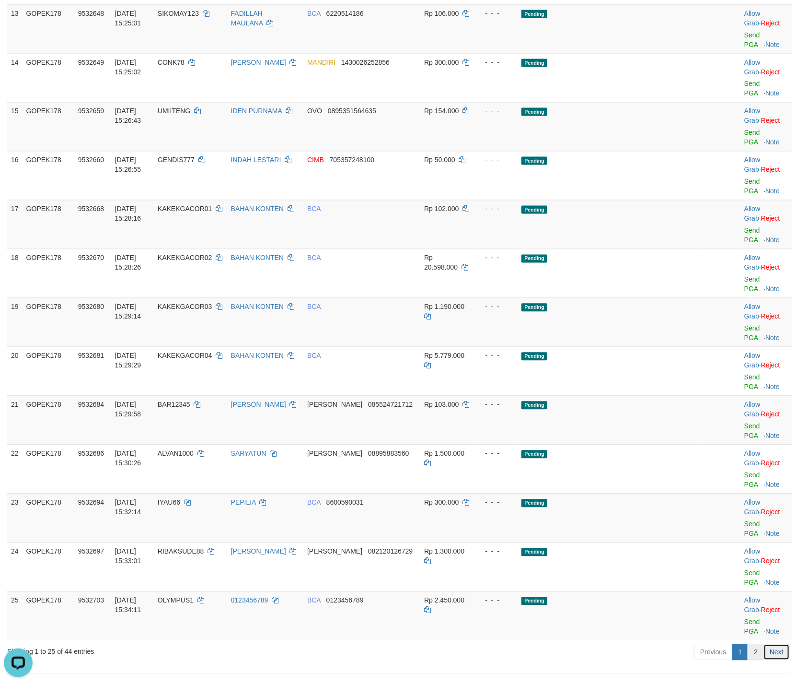
click at [761, 644] on ul "Previous 1 2 Next" at bounding box center [742, 652] width 96 height 16
click at [761, 644] on link "2" at bounding box center [756, 652] width 16 height 16
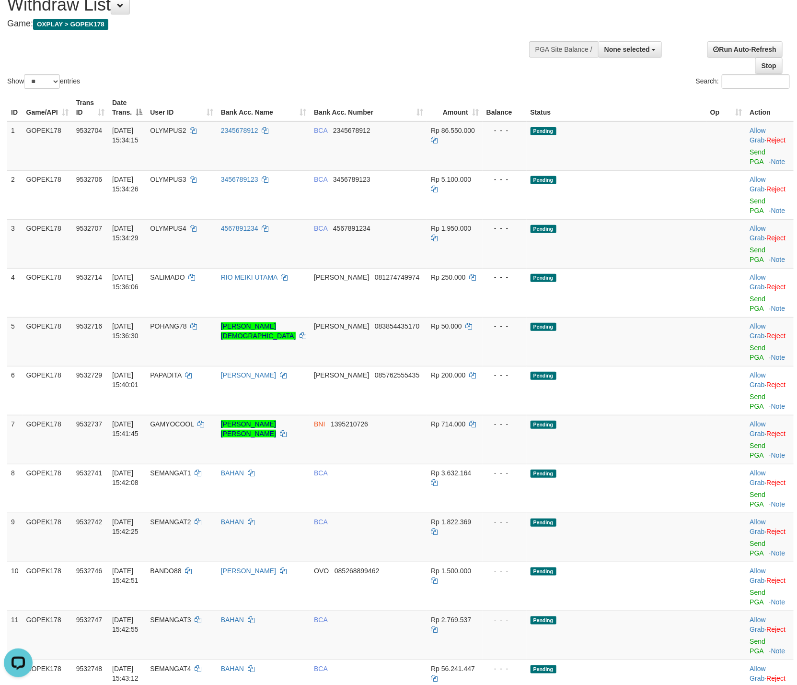
scroll to position [144, 0]
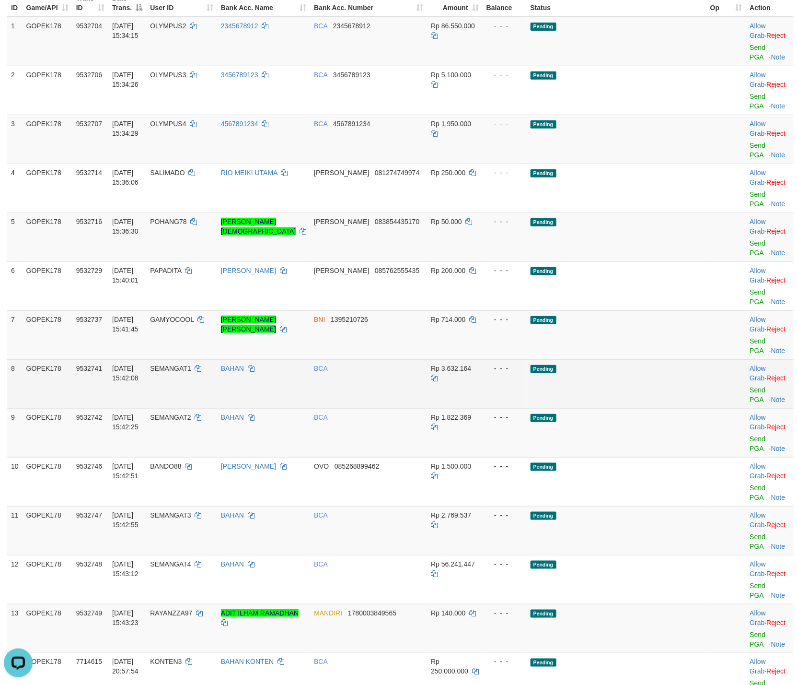
click at [647, 359] on td "Pending" at bounding box center [617, 383] width 180 height 49
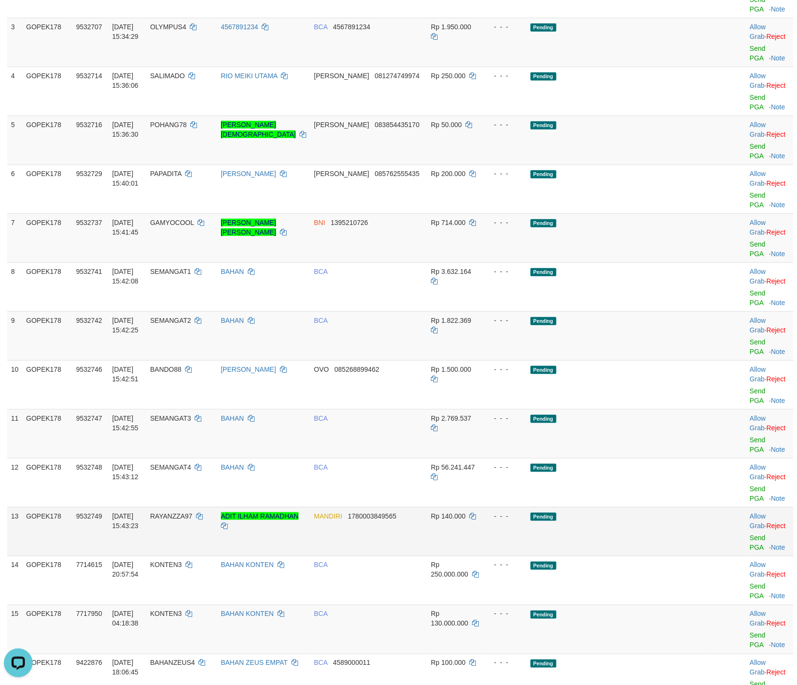
scroll to position [288, 0]
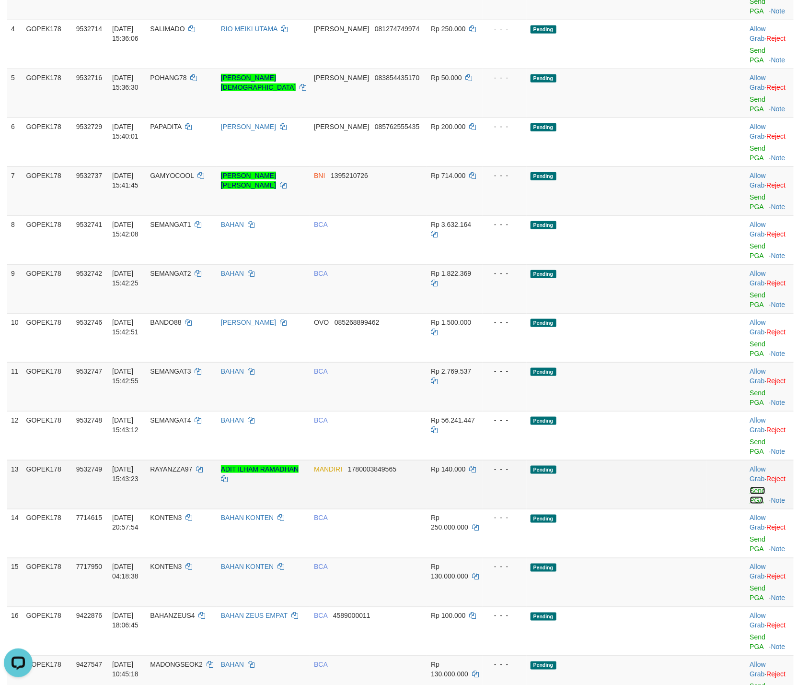
click at [750, 487] on link "Send PGA" at bounding box center [758, 495] width 16 height 17
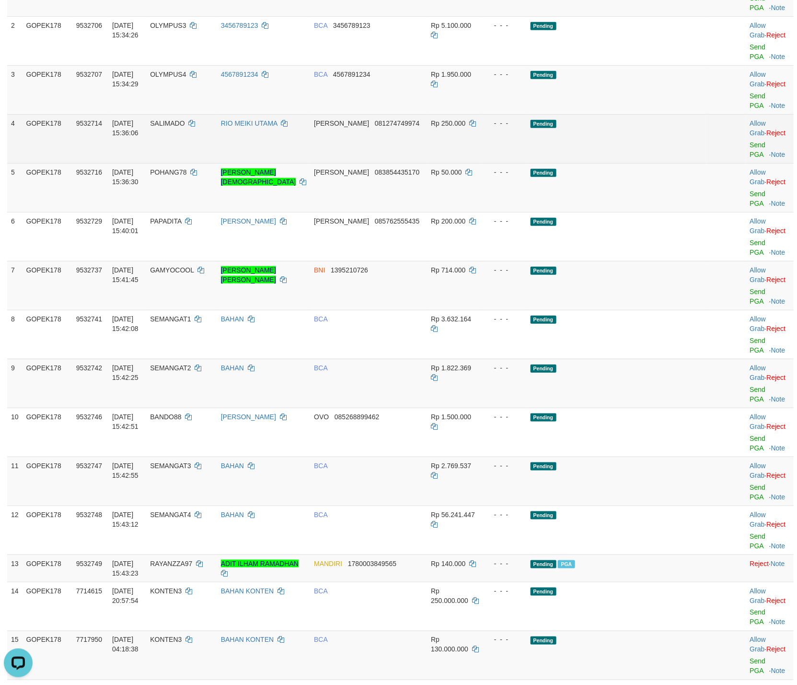
scroll to position [0, 0]
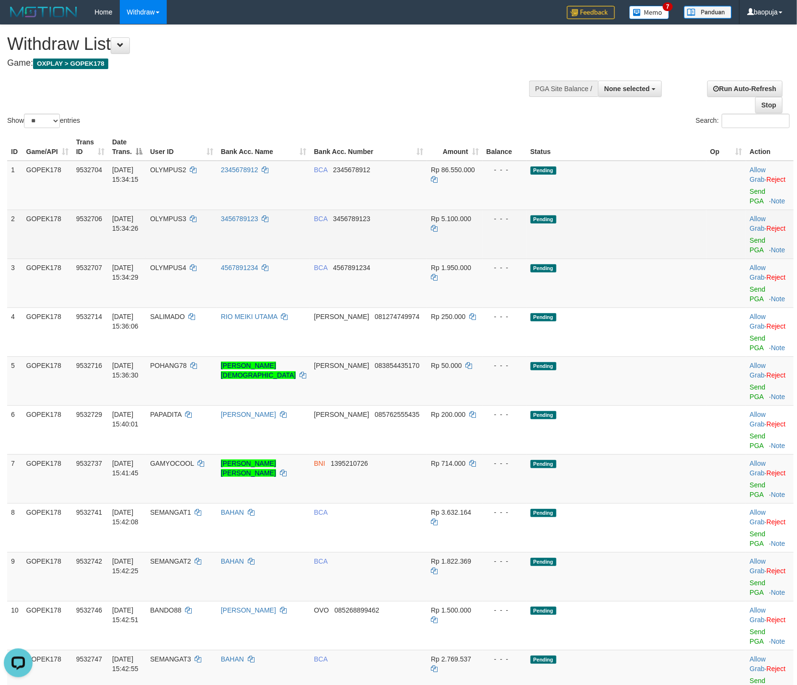
click at [662, 225] on td "Pending" at bounding box center [617, 234] width 180 height 49
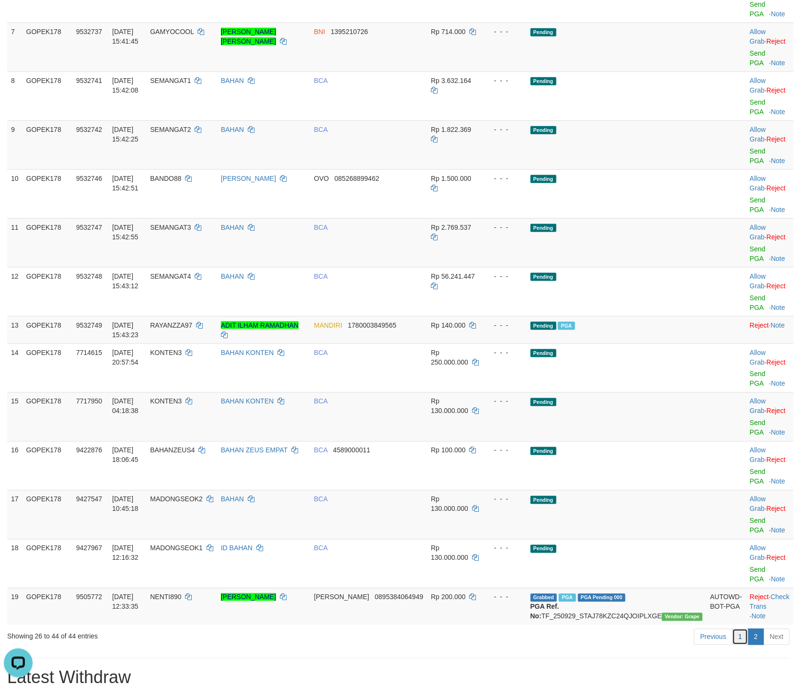
click at [740, 629] on link "1" at bounding box center [741, 637] width 16 height 16
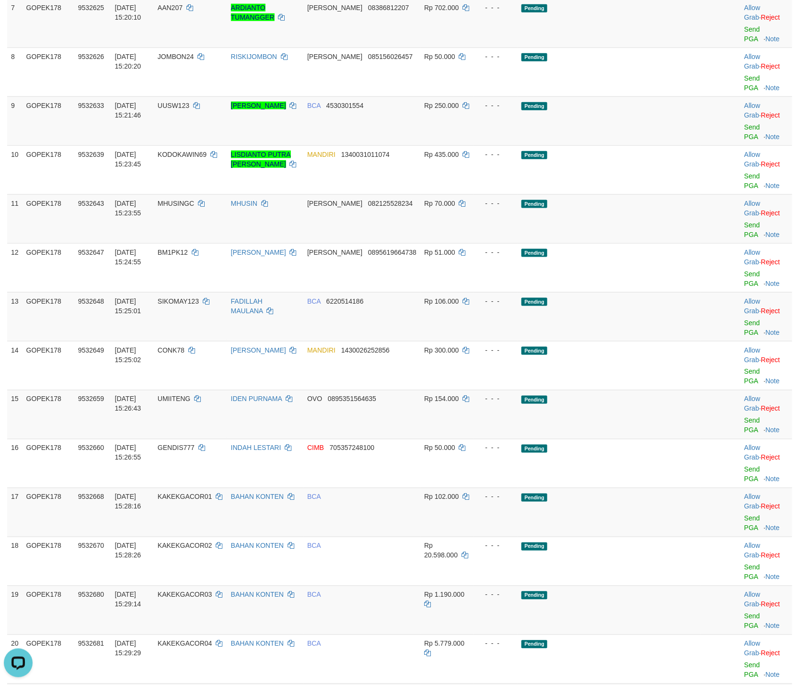
scroll to position [833, 0]
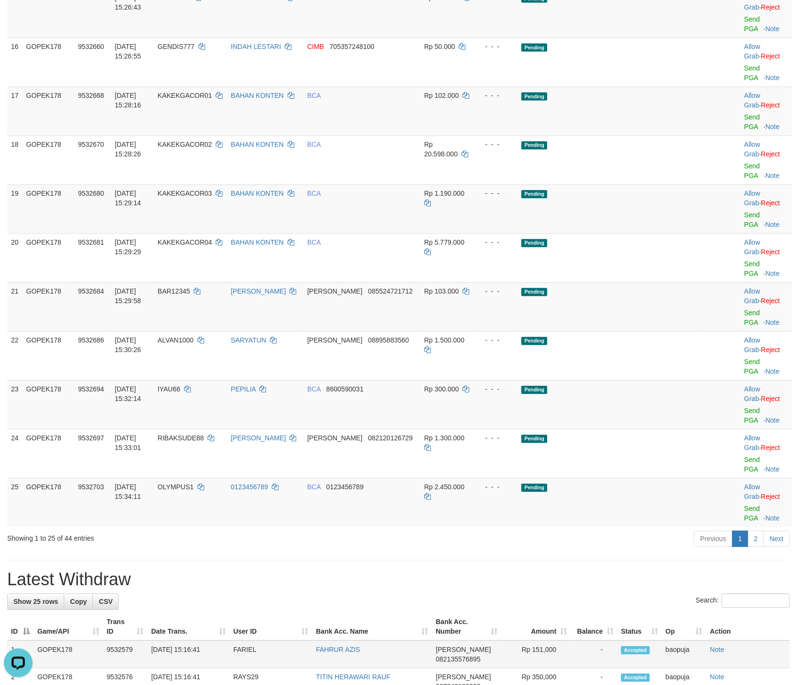
click at [594, 640] on td "-" at bounding box center [594, 654] width 47 height 28
click at [609, 372] on div "**********" at bounding box center [398, 256] width 797 height 2129
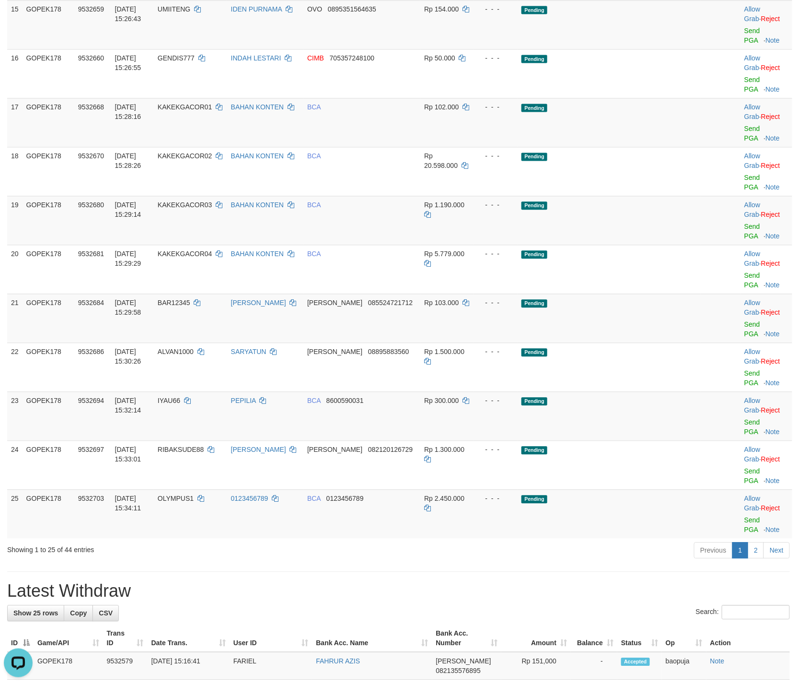
scroll to position [0, 0]
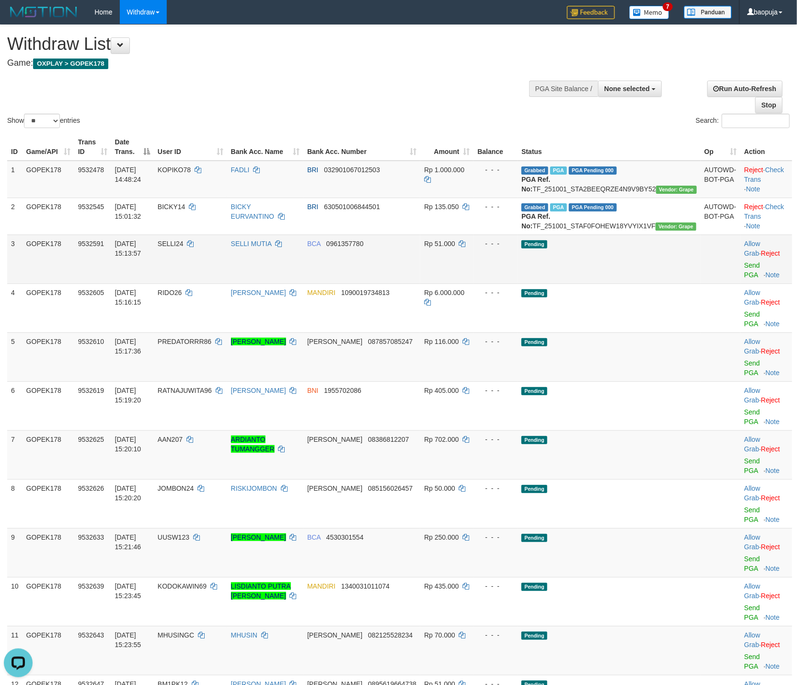
click at [597, 258] on td "Pending" at bounding box center [609, 258] width 183 height 49
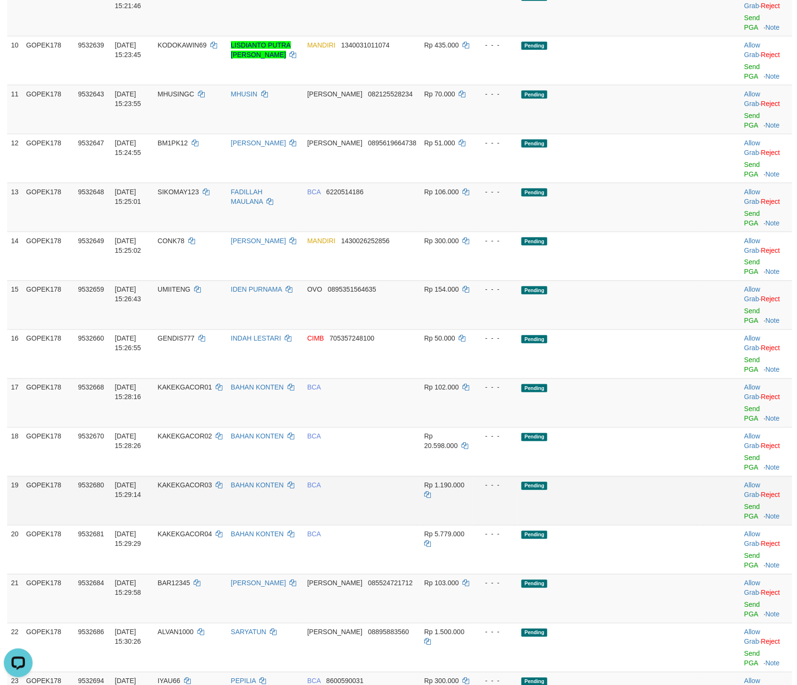
scroll to position [863, 0]
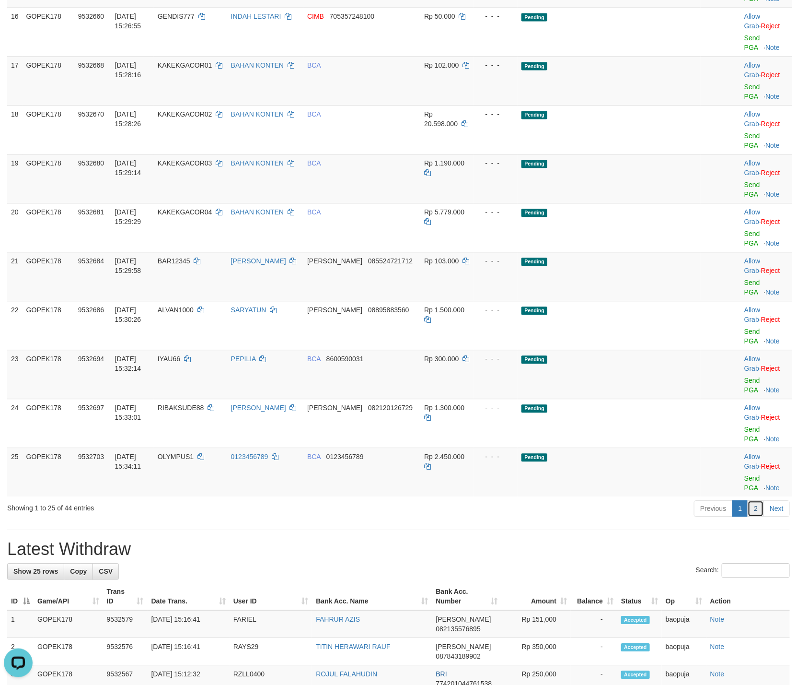
click at [757, 500] on link "2" at bounding box center [756, 508] width 16 height 16
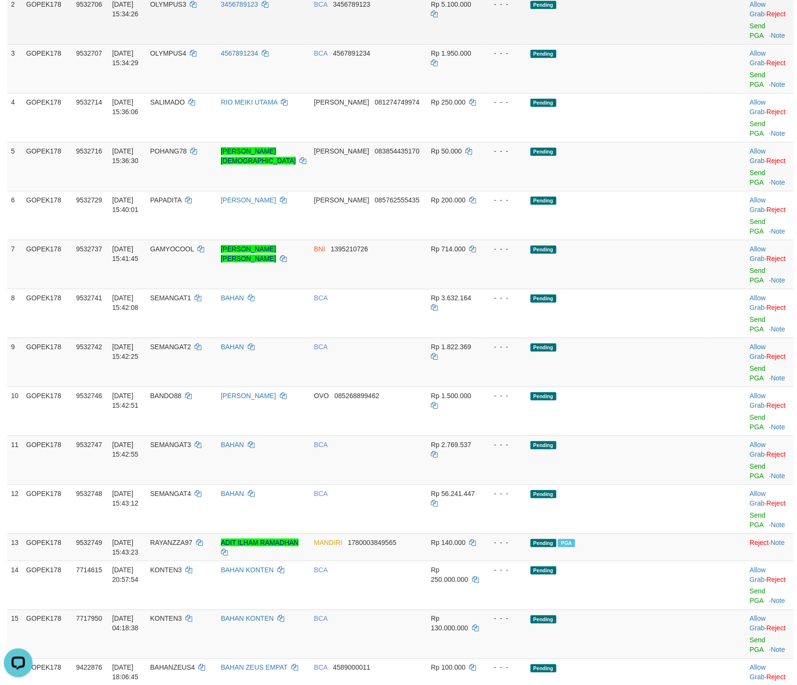
scroll to position [0, 0]
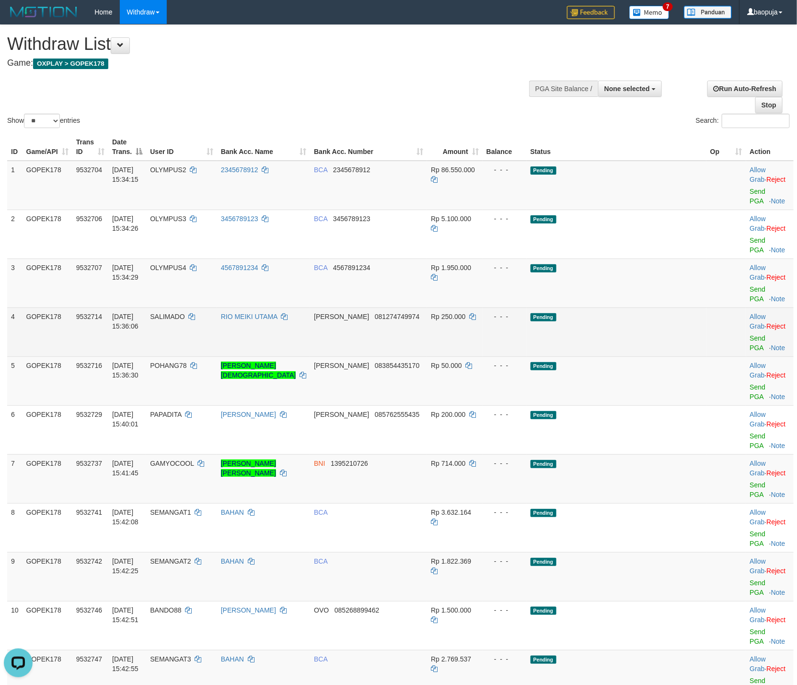
click at [626, 307] on td "Pending" at bounding box center [617, 331] width 180 height 49
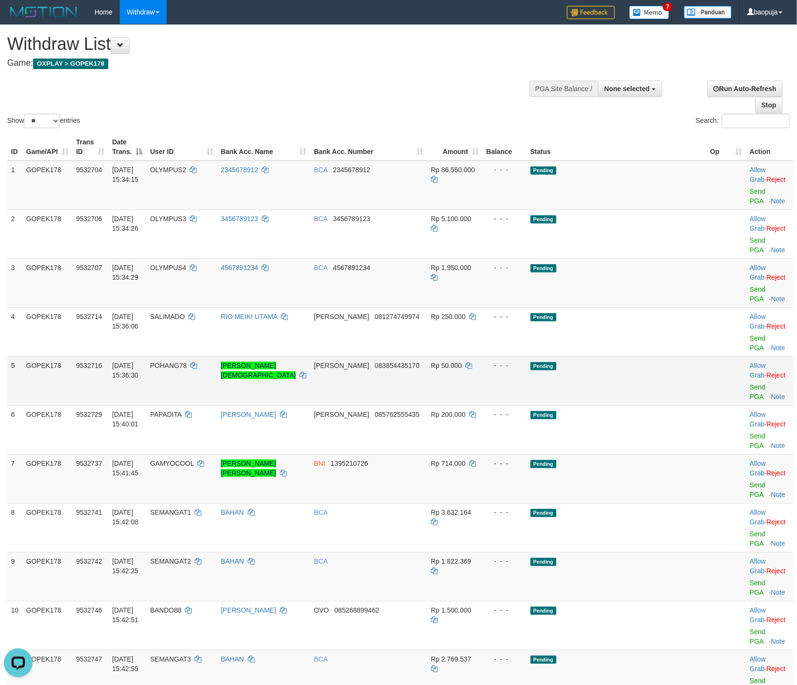
click at [632, 356] on td "Pending" at bounding box center [617, 380] width 180 height 49
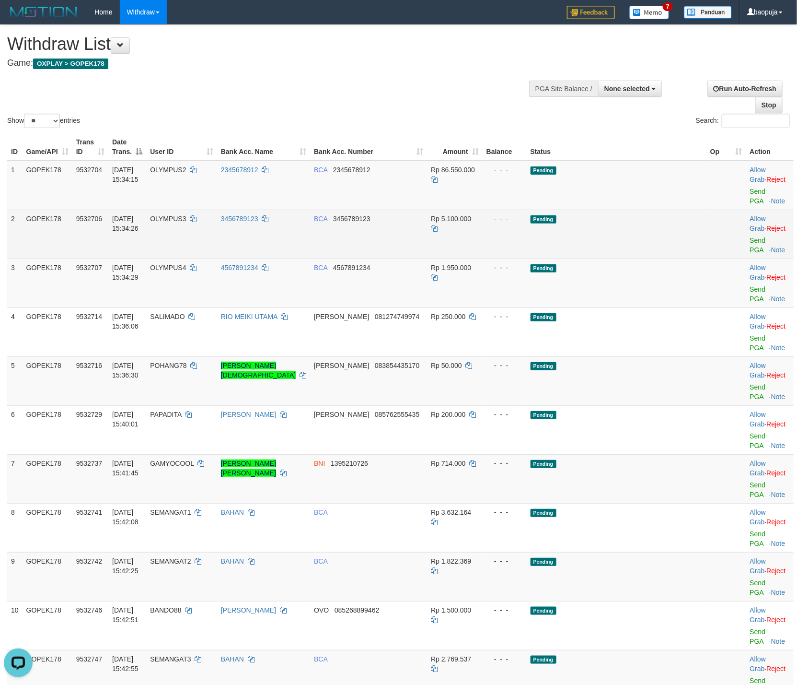
click at [600, 219] on td "Pending" at bounding box center [617, 234] width 180 height 49
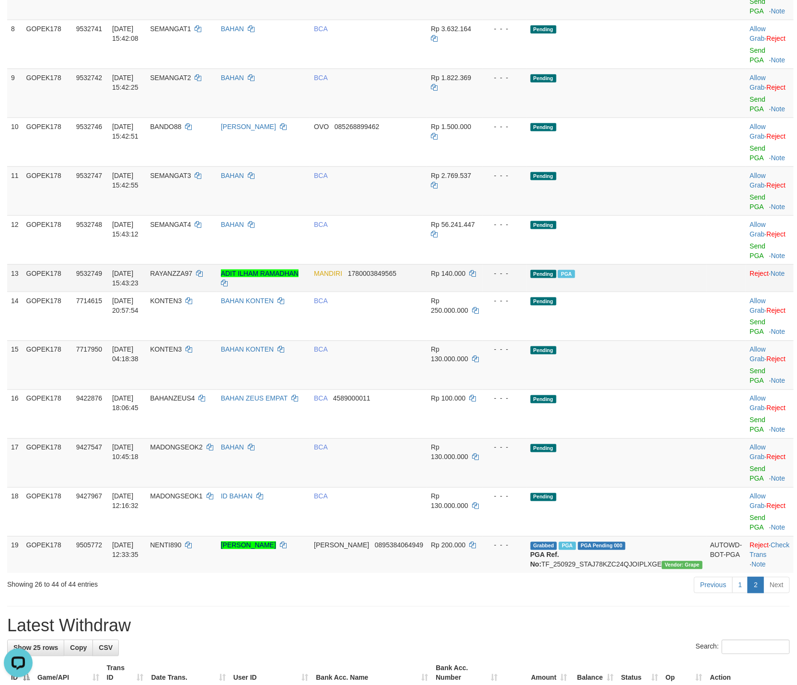
scroll to position [636, 0]
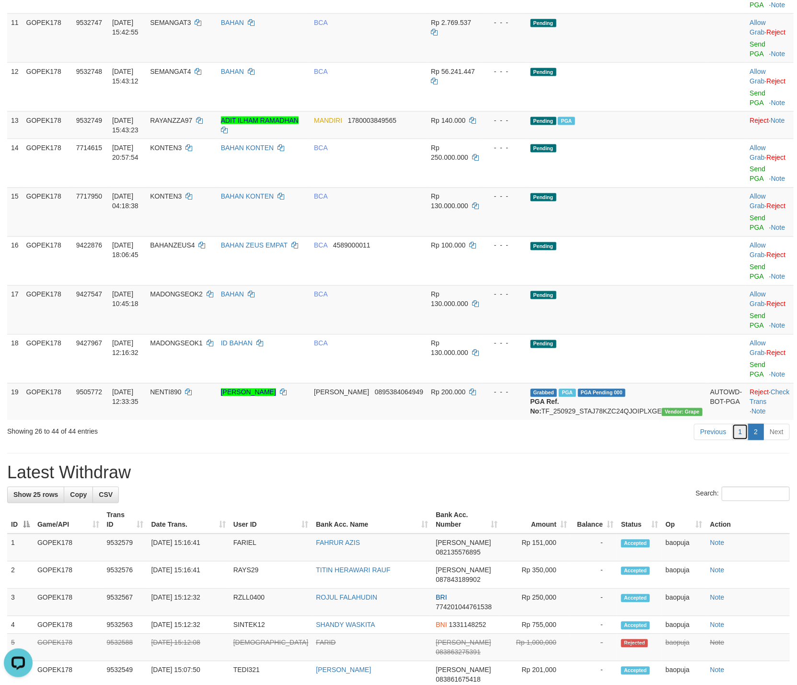
click at [743, 424] on link "1" at bounding box center [741, 432] width 16 height 16
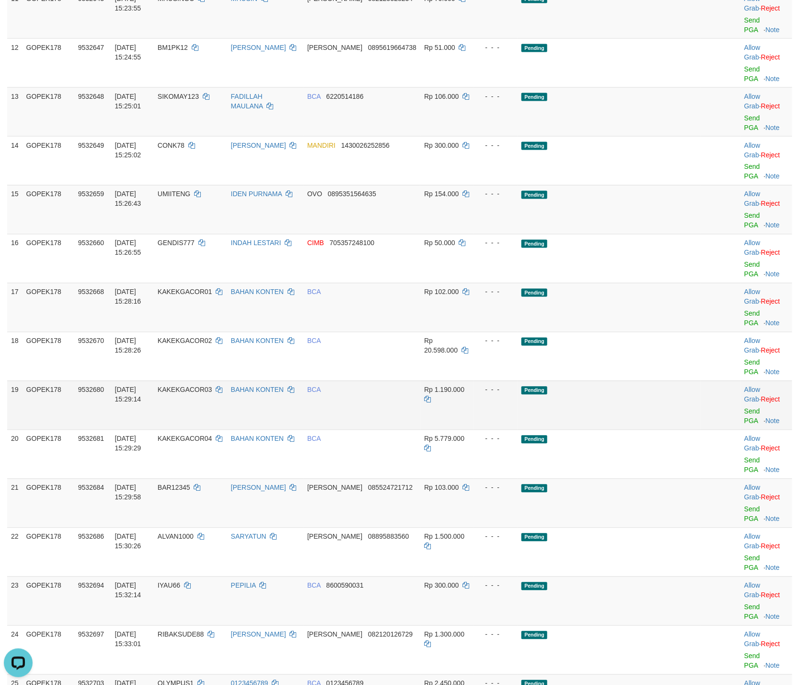
click at [663, 381] on td "Pending" at bounding box center [609, 405] width 183 height 49
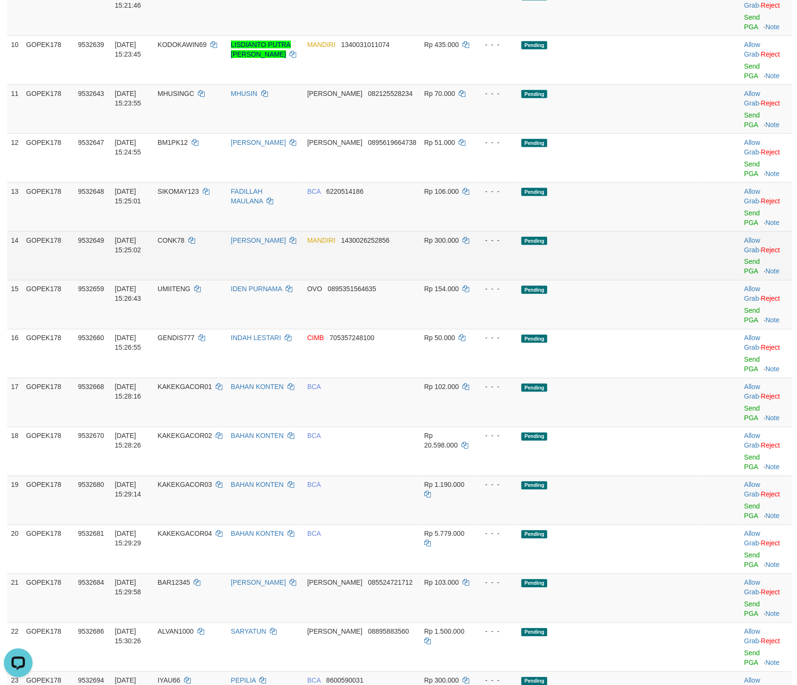
scroll to position [492, 0]
